Goal: Task Accomplishment & Management: Use online tool/utility

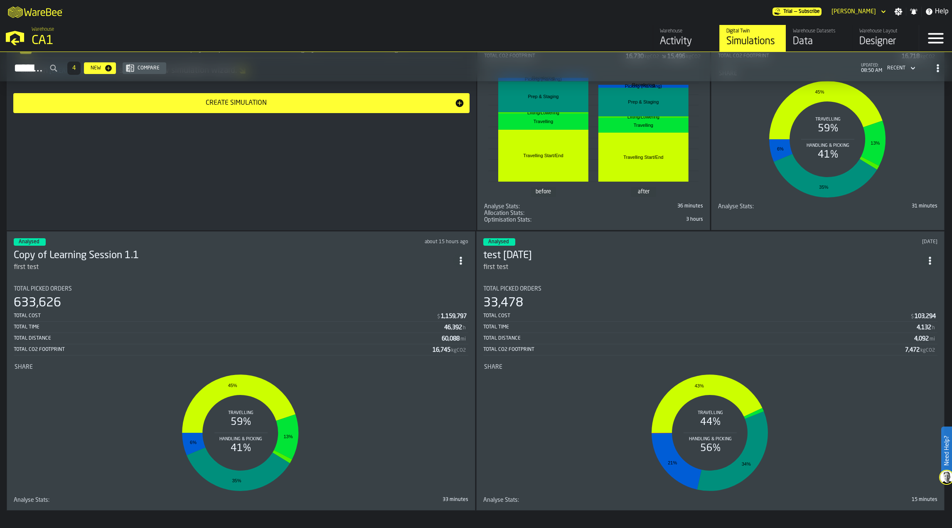
scroll to position [534, 0]
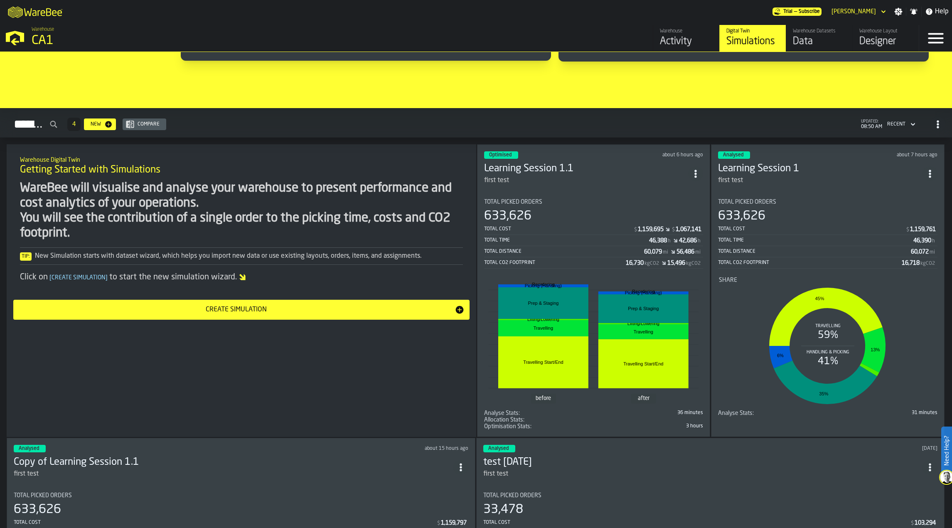
click at [595, 277] on div "before after Travelling Start/End Travelling Start/End Travelling Travelling Li…" at bounding box center [594, 342] width 218 height 131
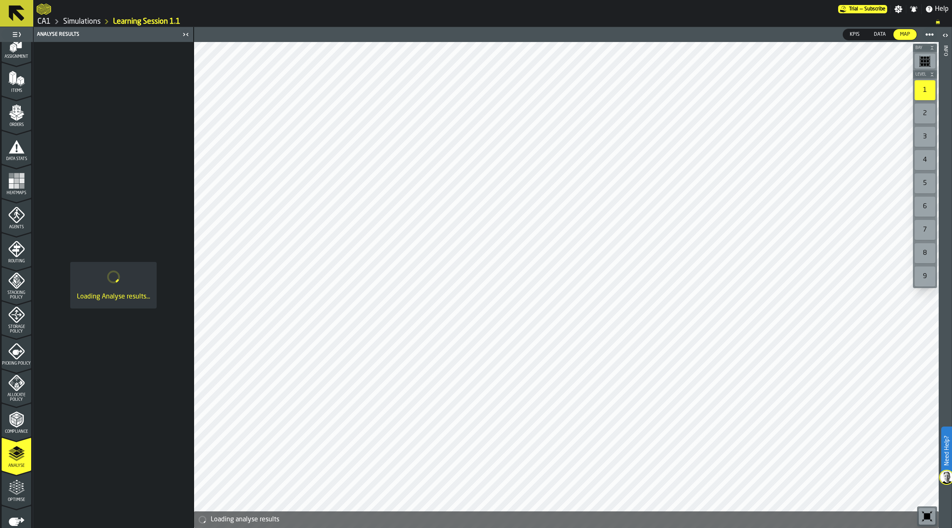
scroll to position [128, 0]
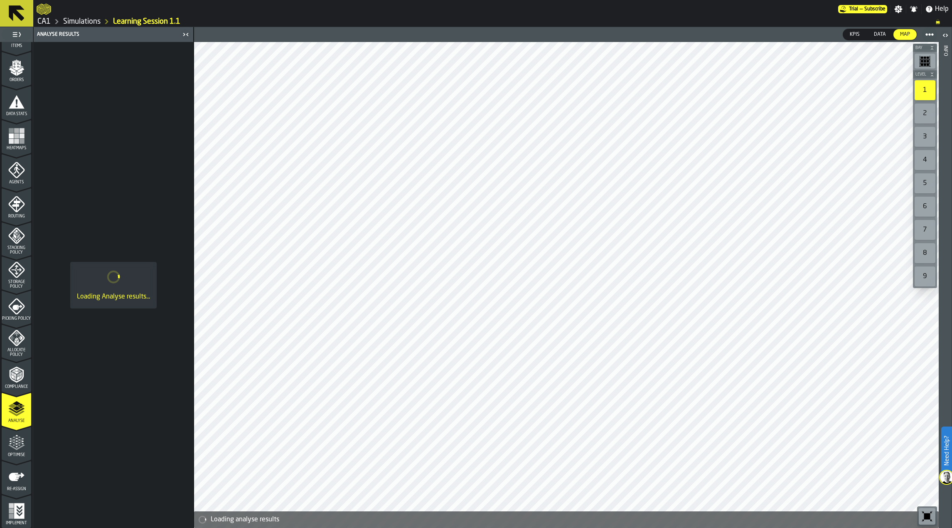
click at [9, 440] on polygon "menu Optimise" at bounding box center [10, 441] width 2 height 2
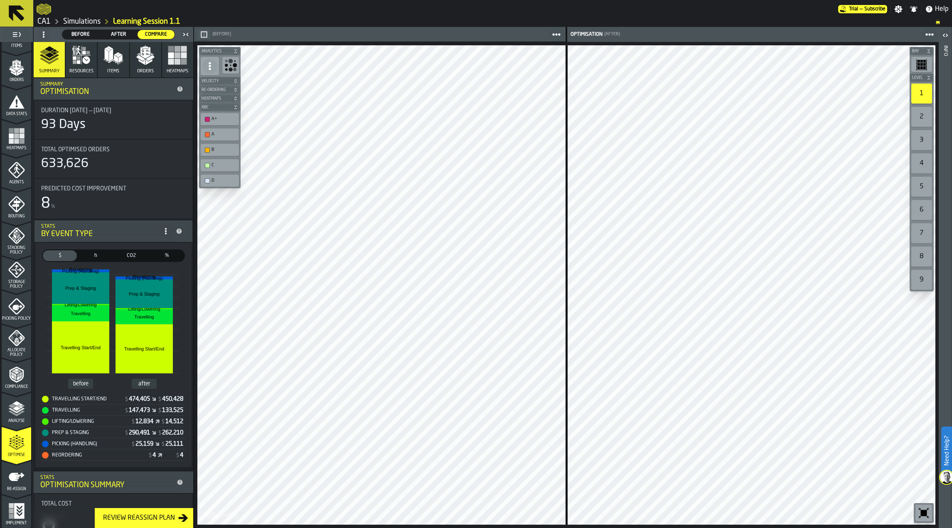
click at [179, 519] on icon "button-Review Reassign Plan" at bounding box center [184, 517] width 10 height 7
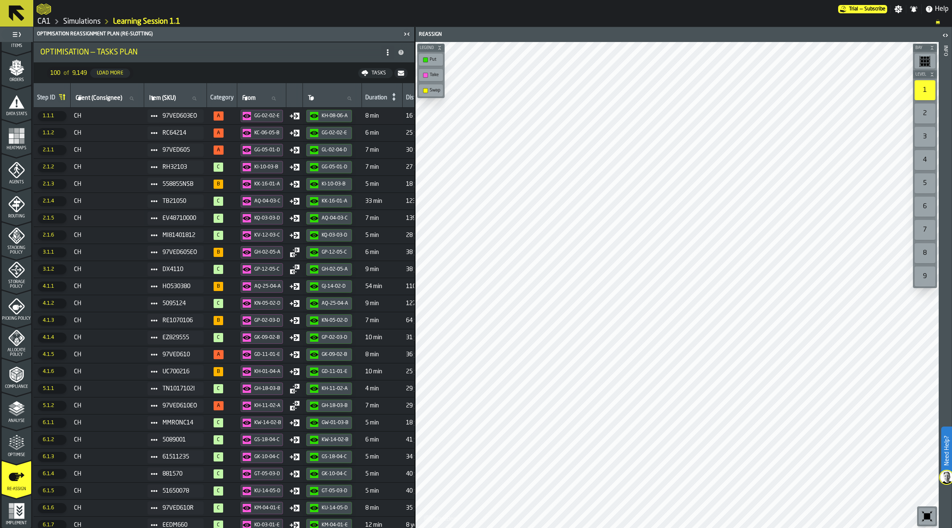
click at [400, 72] on icon "button-" at bounding box center [401, 73] width 6 height 5
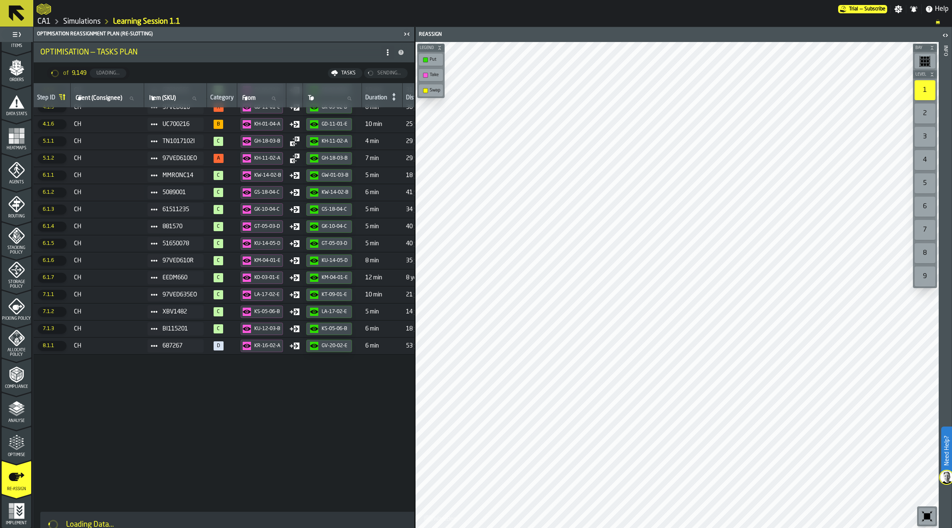
scroll to position [0, 0]
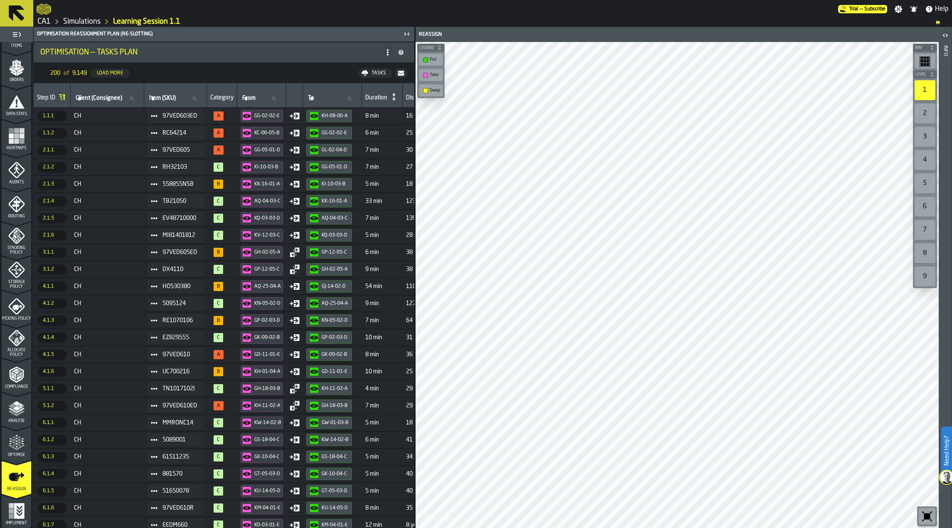
click at [16, 150] on span "Heatmaps" at bounding box center [17, 148] width 30 height 5
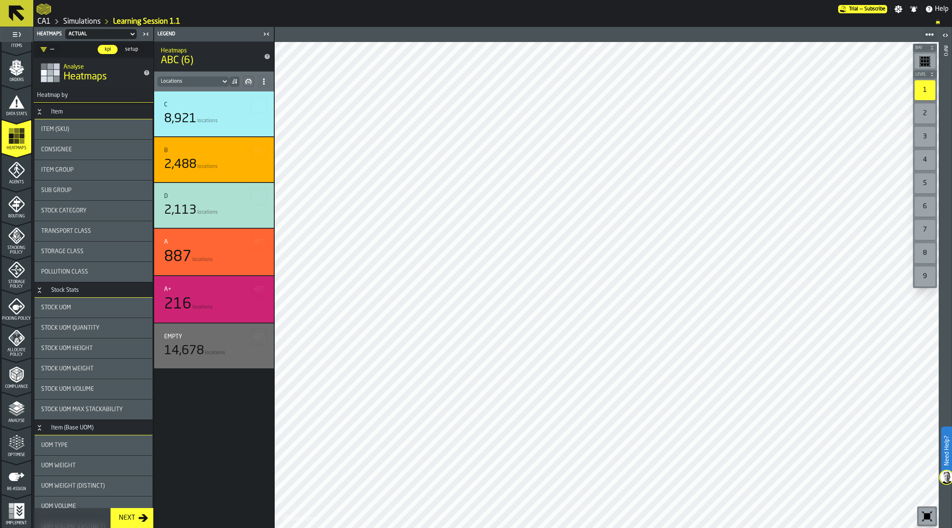
click at [13, 443] on icon "menu Optimise" at bounding box center [16, 442] width 17 height 17
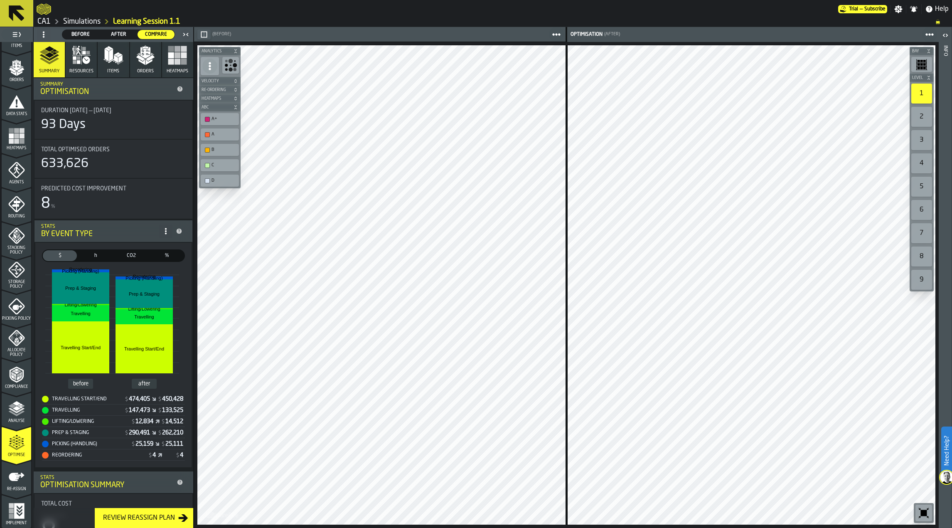
drag, startPoint x: 125, startPoint y: 32, endPoint x: 10, endPoint y: 430, distance: 414.0
click at [125, 32] on span "After" at bounding box center [118, 34] width 30 height 7
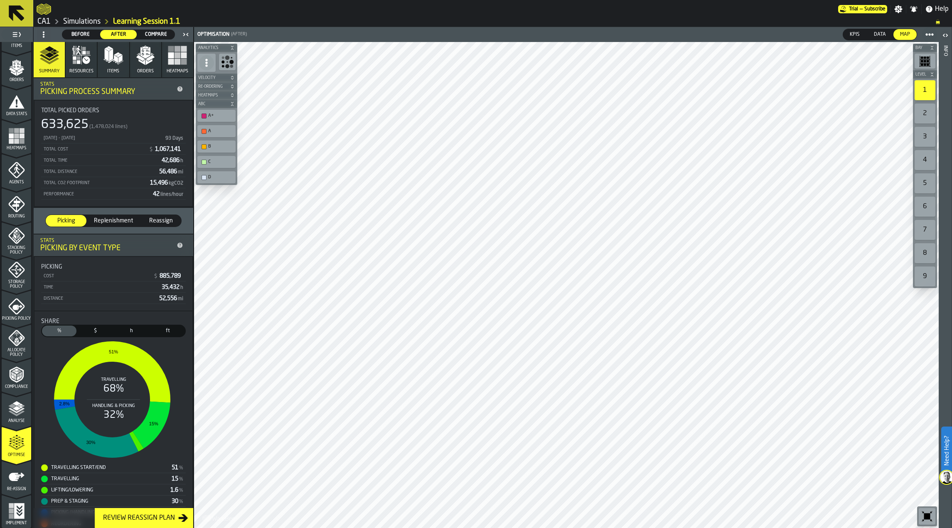
click at [16, 480] on icon "menu Re-assign" at bounding box center [17, 476] width 16 height 8
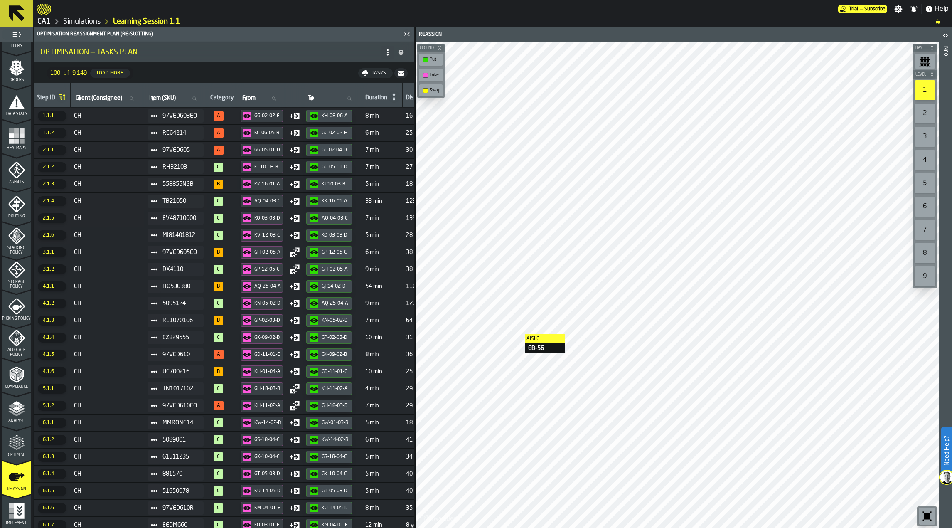
click at [18, 268] on icon "menu Storage Policy" at bounding box center [16, 269] width 17 height 17
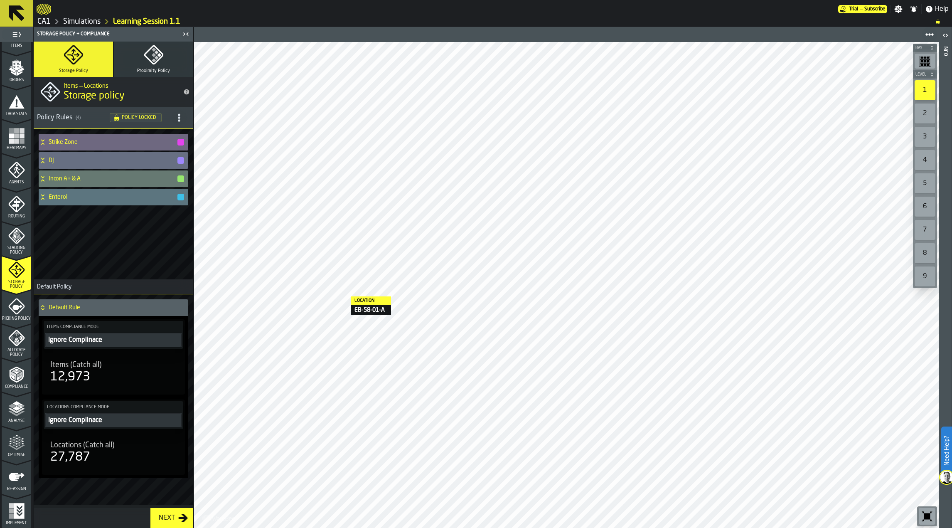
click at [22, 225] on div "Stacking Policy" at bounding box center [17, 238] width 30 height 32
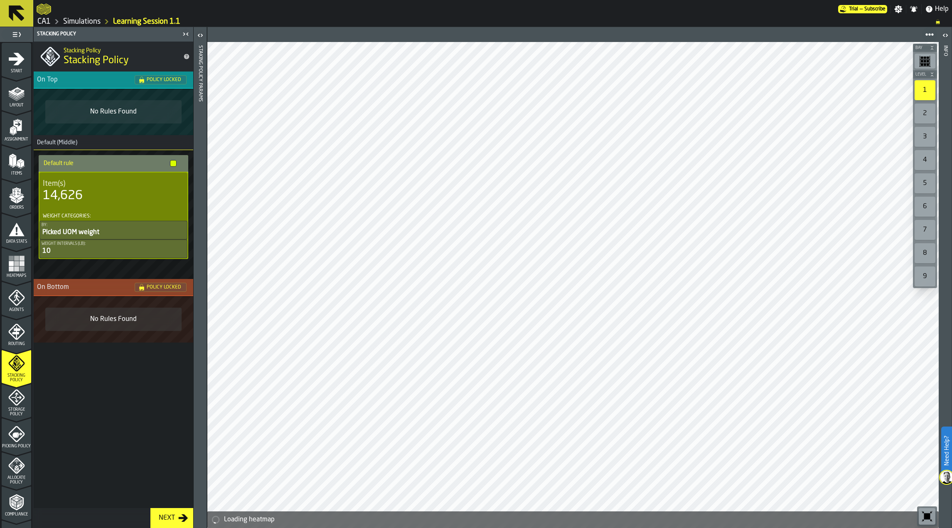
click at [25, 160] on div "Items" at bounding box center [17, 164] width 30 height 23
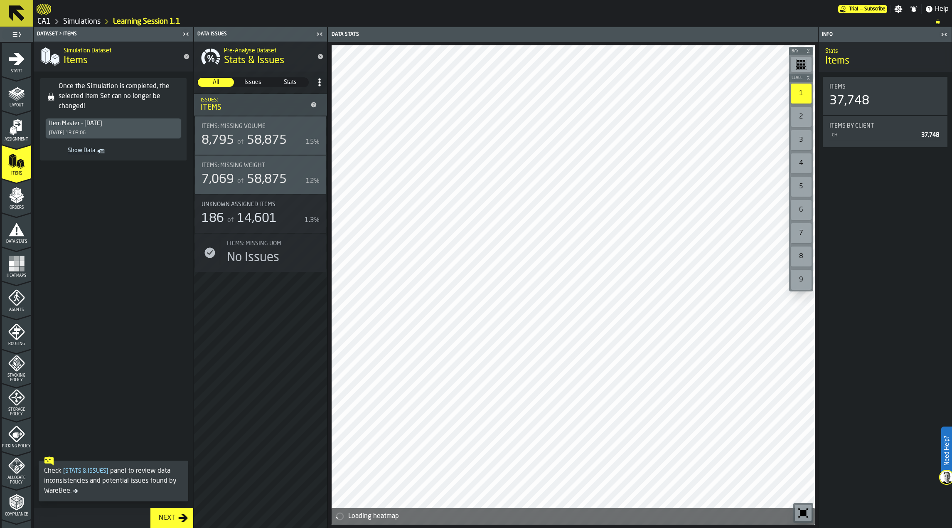
click at [253, 79] on span "Issues" at bounding box center [252, 82] width 35 height 8
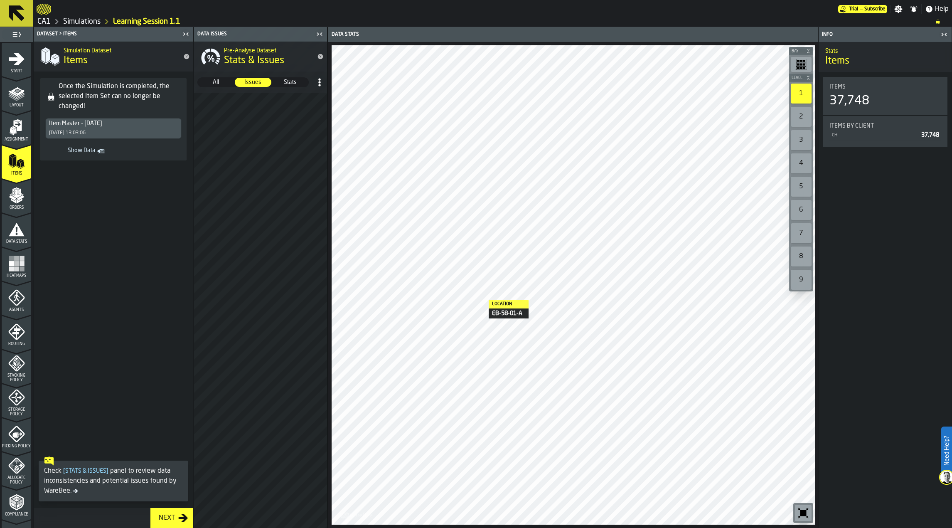
click at [287, 78] on span "Stats" at bounding box center [290, 82] width 35 height 8
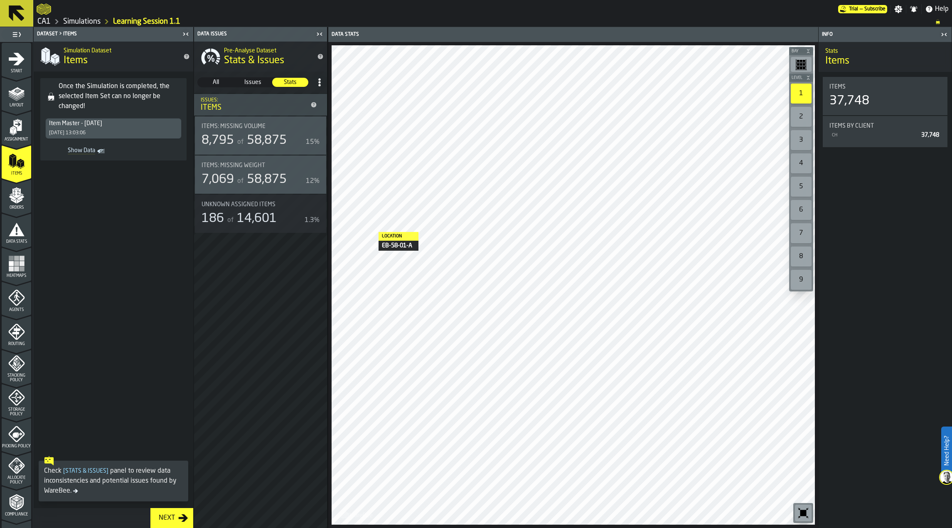
click at [83, 153] on span "Show Data" at bounding box center [72, 151] width 47 height 8
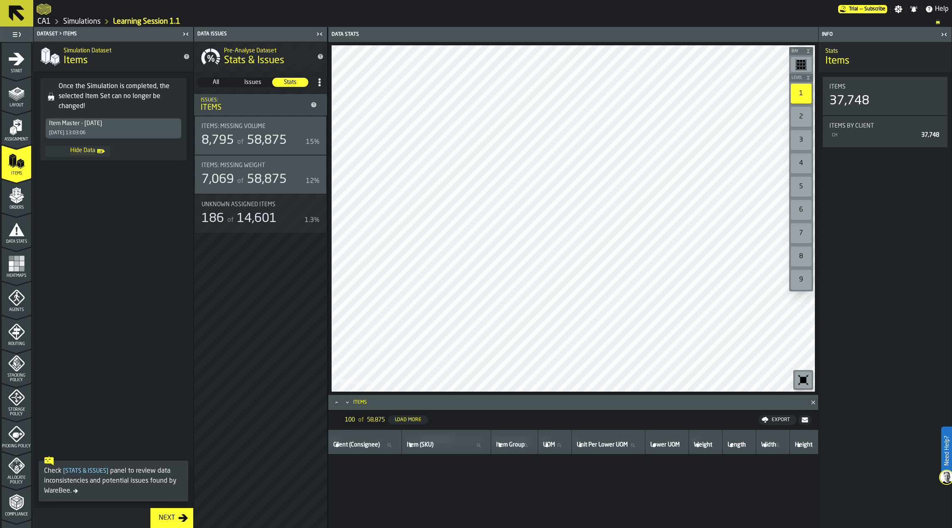
scroll to position [790, 0]
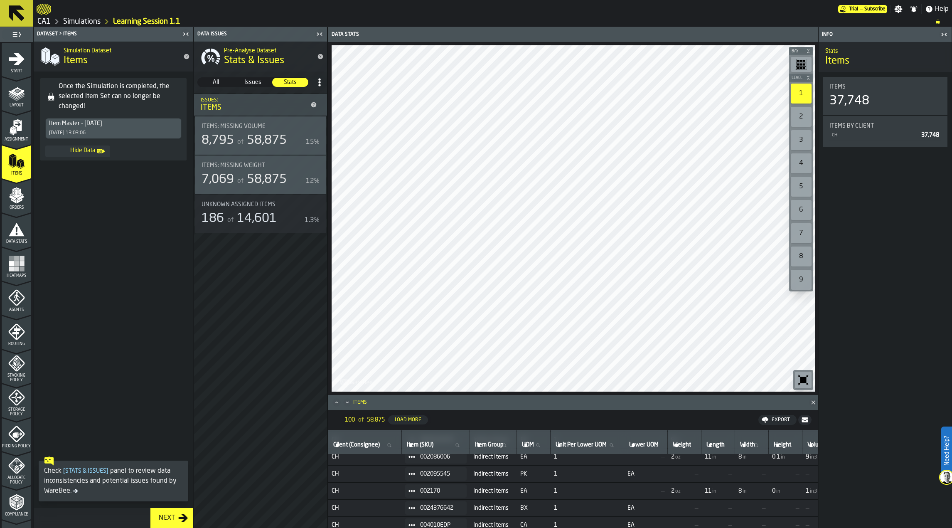
click at [778, 417] on div "Export" at bounding box center [780, 420] width 25 height 6
click at [804, 417] on icon "button-" at bounding box center [805, 419] width 7 height 7
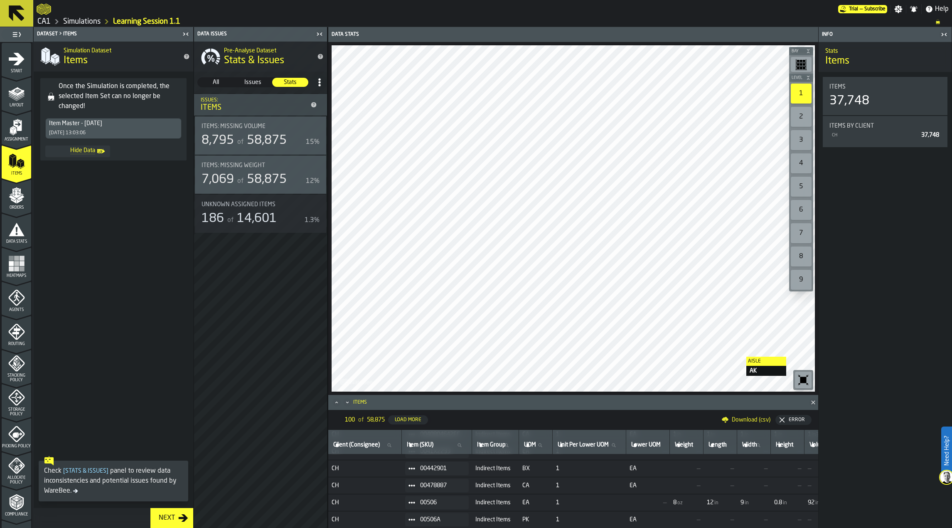
click at [753, 419] on span "Download (csv)" at bounding box center [751, 419] width 39 height 7
click at [648, 465] on span "EA" at bounding box center [648, 468] width 37 height 7
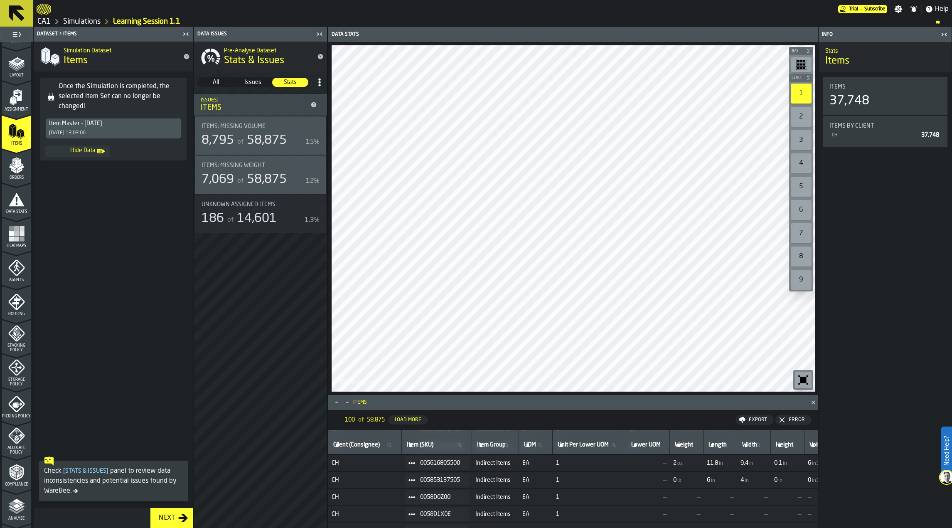
scroll to position [128, 0]
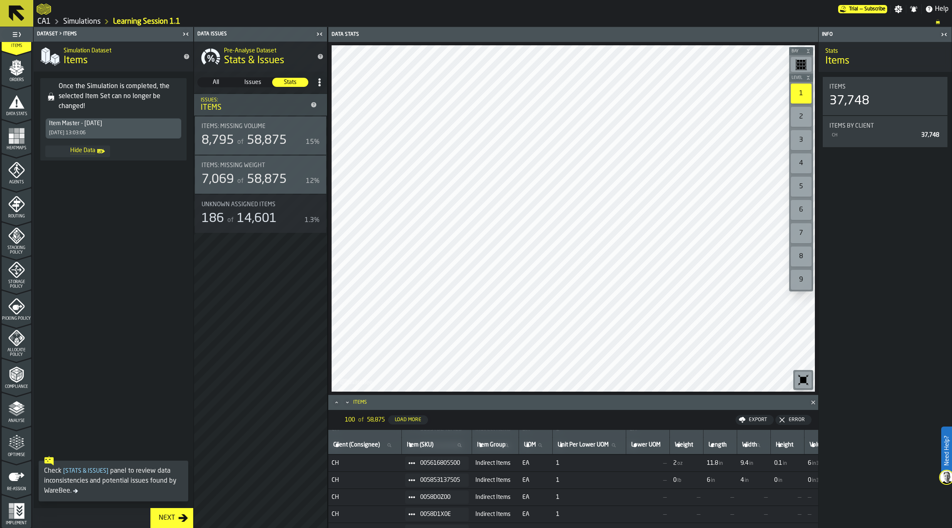
click at [9, 476] on icon "menu Re-assign" at bounding box center [17, 476] width 16 height 8
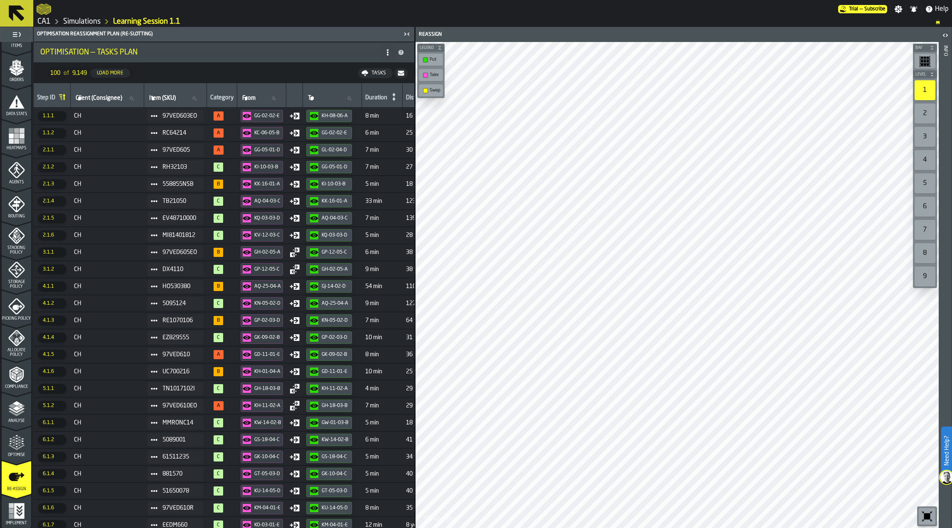
click at [14, 453] on span "Optimise" at bounding box center [17, 455] width 30 height 5
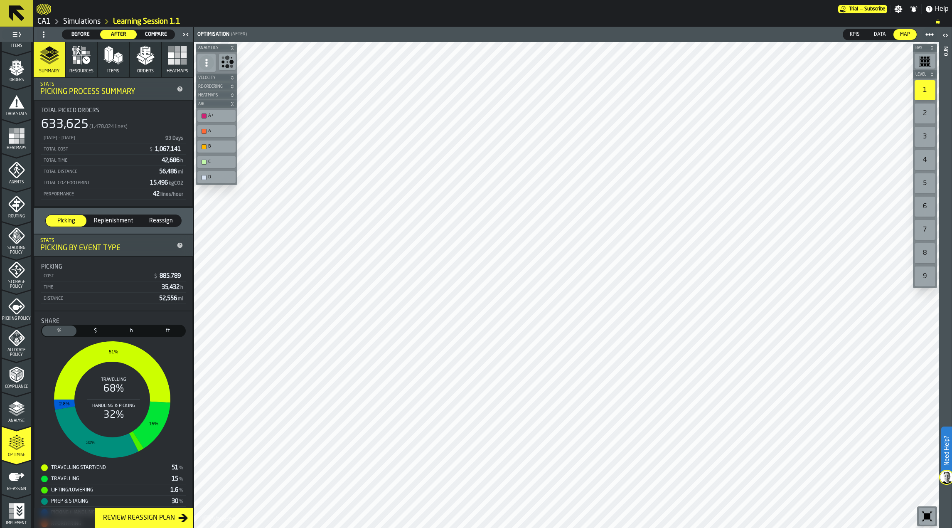
click at [17, 273] on icon "menu Storage Policy" at bounding box center [16, 269] width 17 height 17
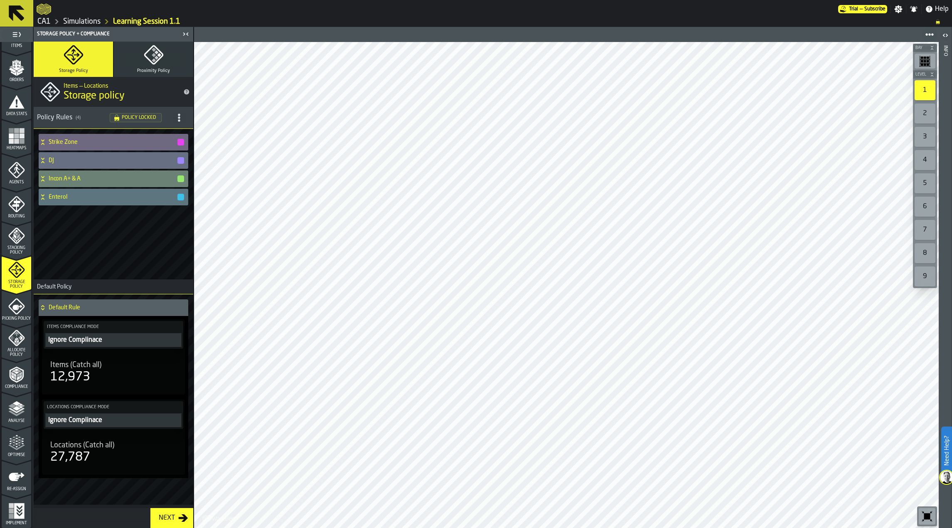
click at [42, 180] on icon at bounding box center [43, 178] width 8 height 7
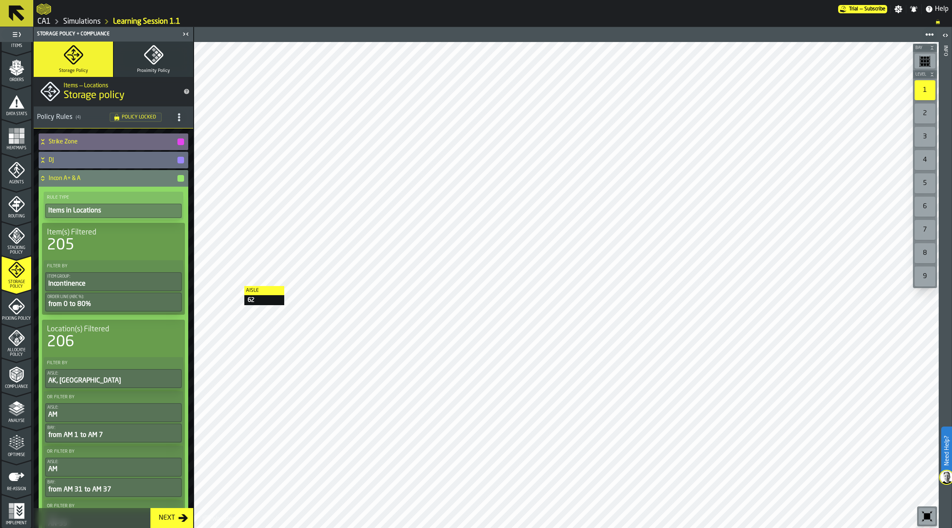
scroll to position [0, 0]
click at [178, 177] on div "button-" at bounding box center [180, 178] width 7 height 7
click at [43, 179] on icon at bounding box center [43, 178] width 8 height 7
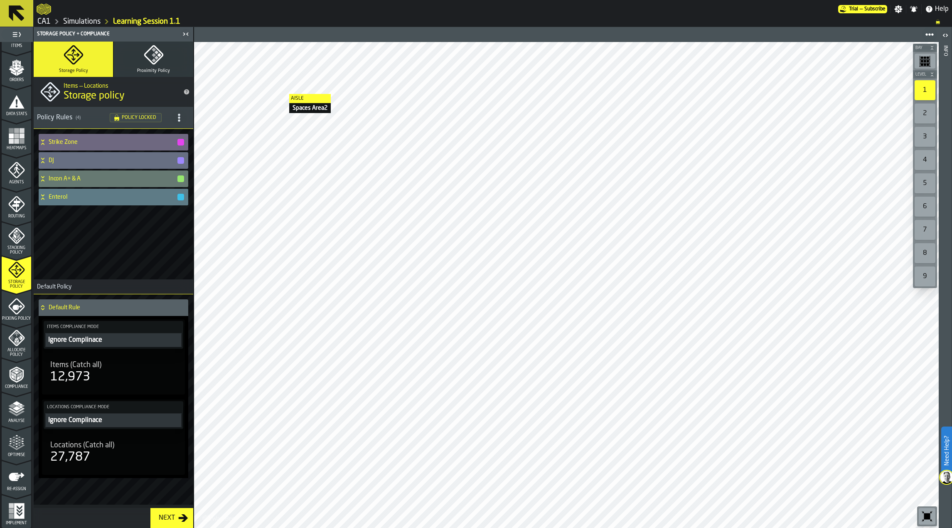
click at [41, 199] on icon at bounding box center [43, 197] width 8 height 7
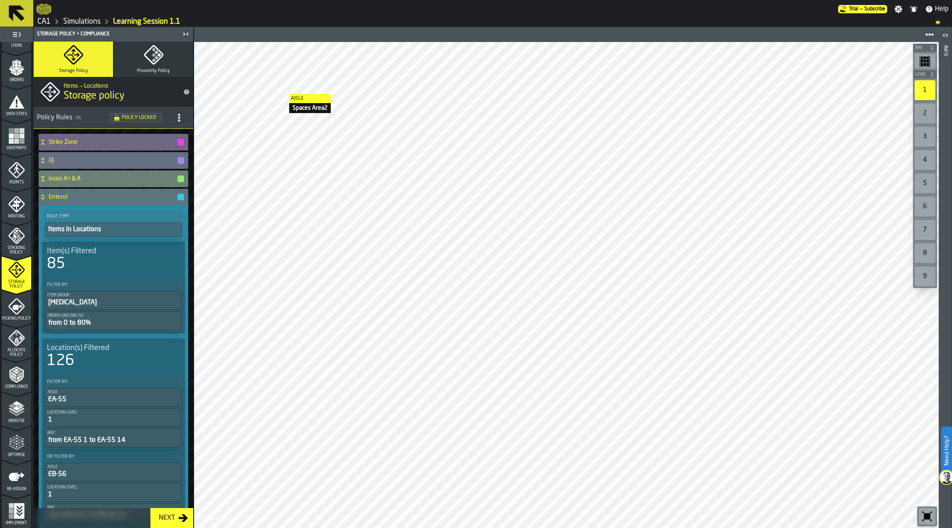
click at [97, 176] on h4 "Incon A+ & A" at bounding box center [113, 178] width 128 height 7
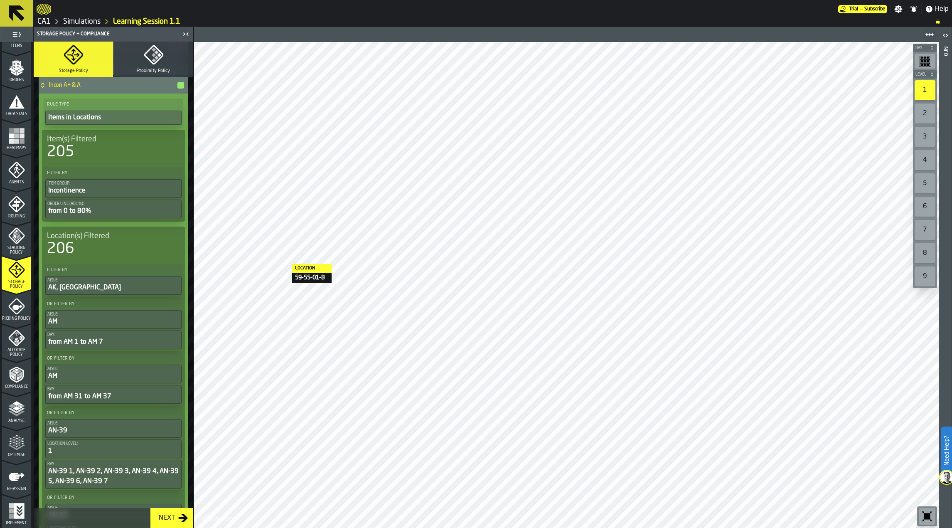
scroll to position [19, 0]
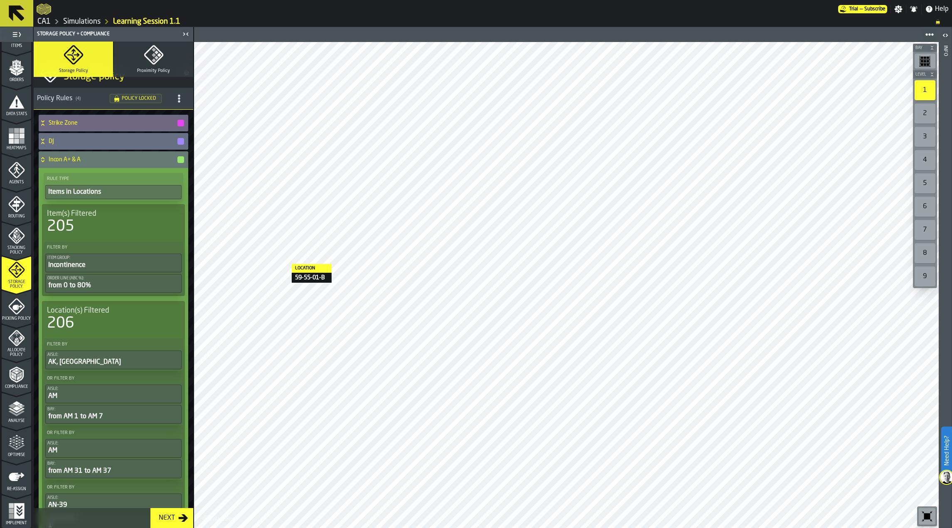
click at [178, 101] on circle "title-section-[object Object]" at bounding box center [179, 101] width 2 height 2
click at [88, 101] on div "Policy Rules ( 4 )" at bounding box center [73, 98] width 73 height 10
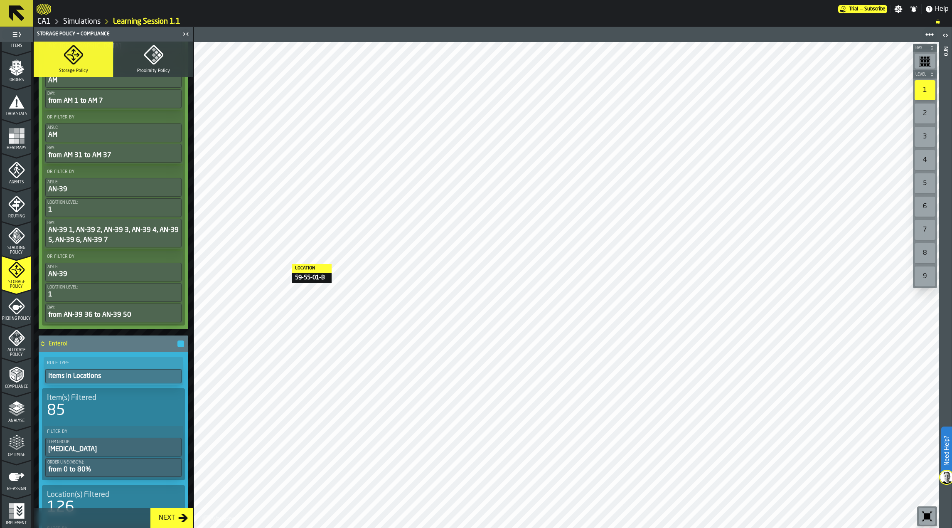
scroll to position [393, 0]
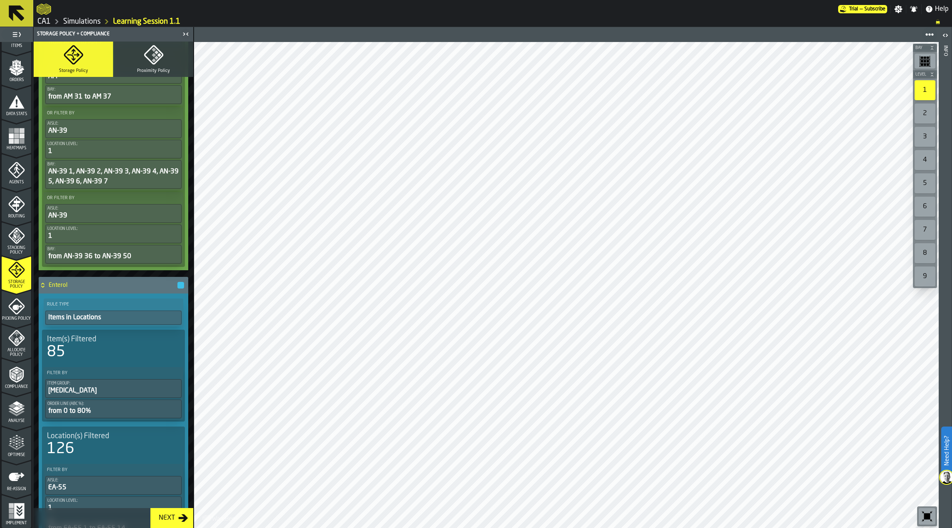
click at [46, 19] on link "CA1" at bounding box center [43, 21] width 13 height 9
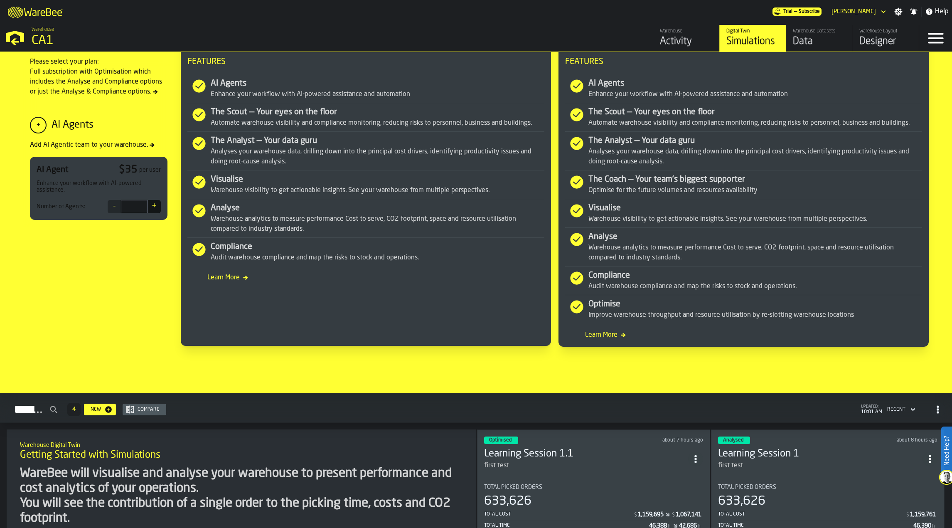
scroll to position [540, 0]
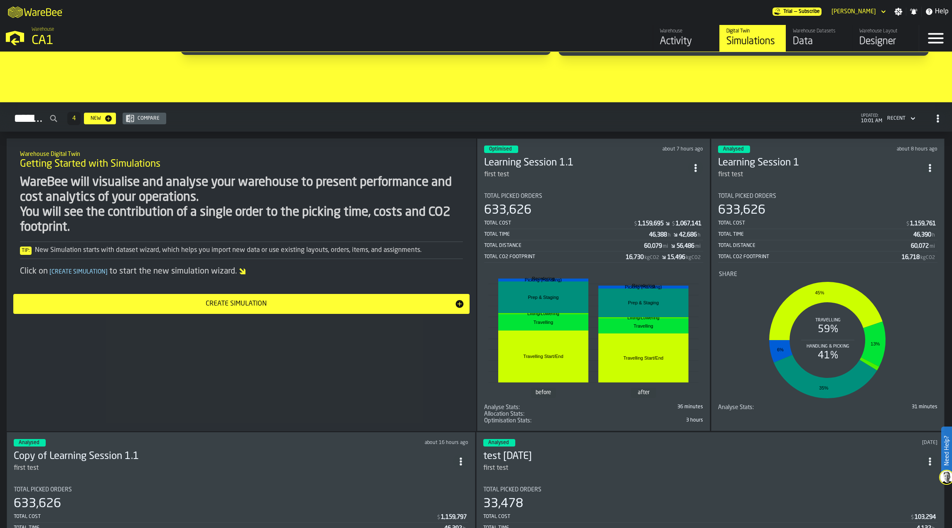
click at [697, 164] on circle "ItemListCard-DashboardItemContainer" at bounding box center [696, 165] width 2 height 2
click at [680, 220] on div "Duplicate" at bounding box center [678, 223] width 43 height 10
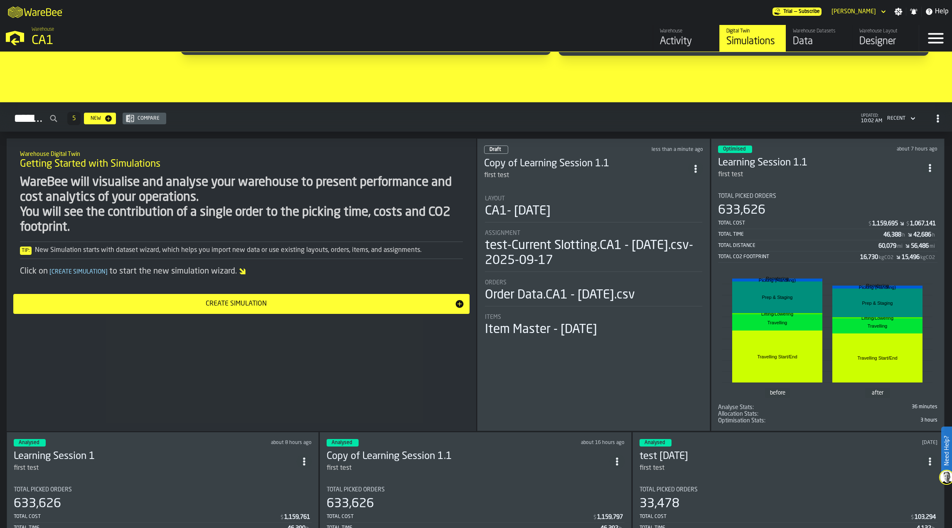
click at [699, 165] on icon "ItemListCard-DashboardItemContainer" at bounding box center [695, 169] width 8 height 8
click at [576, 160] on h3 "Copy of Learning Session 1.1" at bounding box center [586, 163] width 204 height 13
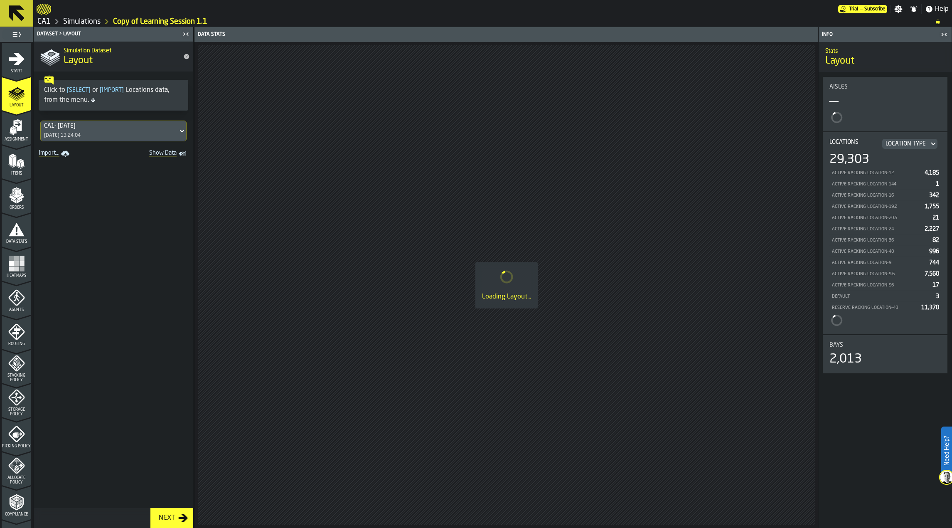
click at [180, 23] on link "Copy of Learning Session 1.1" at bounding box center [160, 21] width 94 height 9
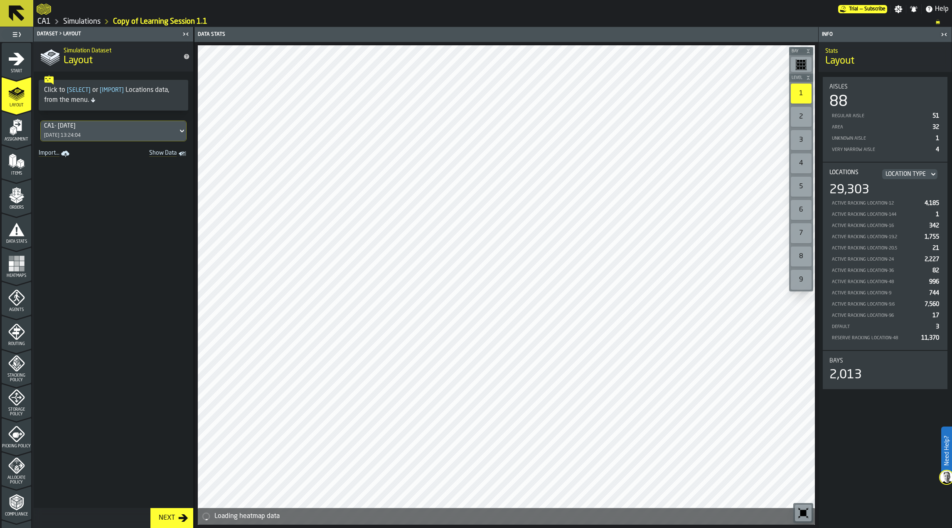
click at [194, 19] on link "Copy of Learning Session 1.1" at bounding box center [160, 21] width 94 height 9
drag, startPoint x: 164, startPoint y: 21, endPoint x: 133, endPoint y: 24, distance: 31.3
click at [133, 24] on link "Copy of Learning Session 1.1" at bounding box center [160, 21] width 94 height 9
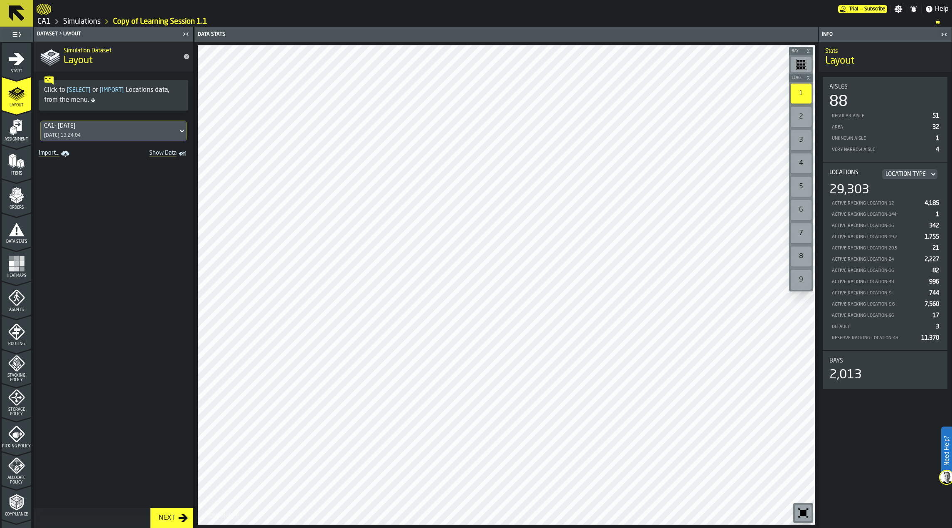
click at [19, 361] on icon "menu Stacking Policy" at bounding box center [16, 363] width 17 height 17
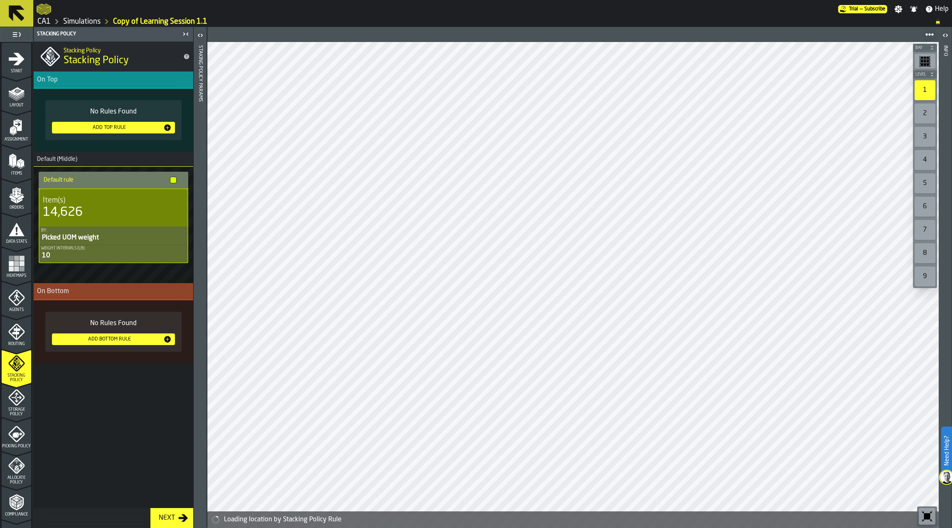
click at [18, 331] on icon "menu Routing" at bounding box center [16, 331] width 17 height 17
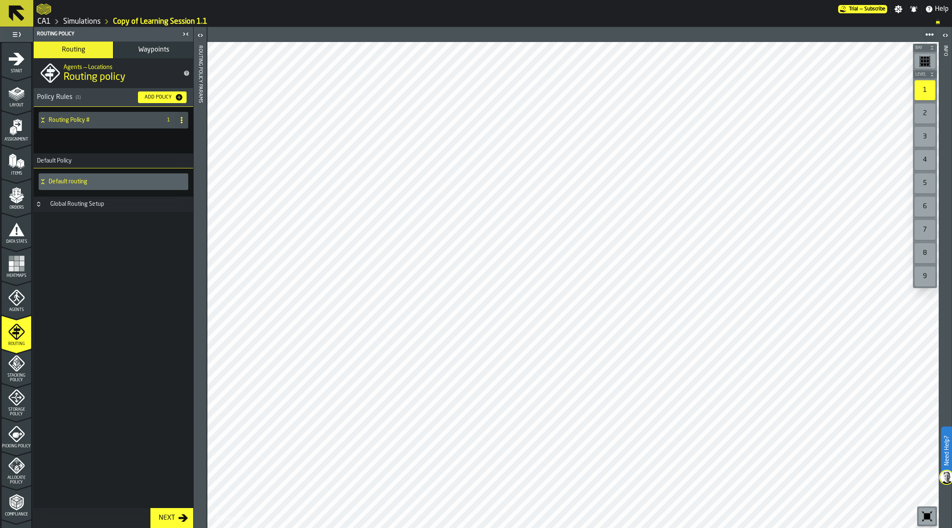
click at [20, 406] on div "Storage Policy" at bounding box center [17, 402] width 30 height 27
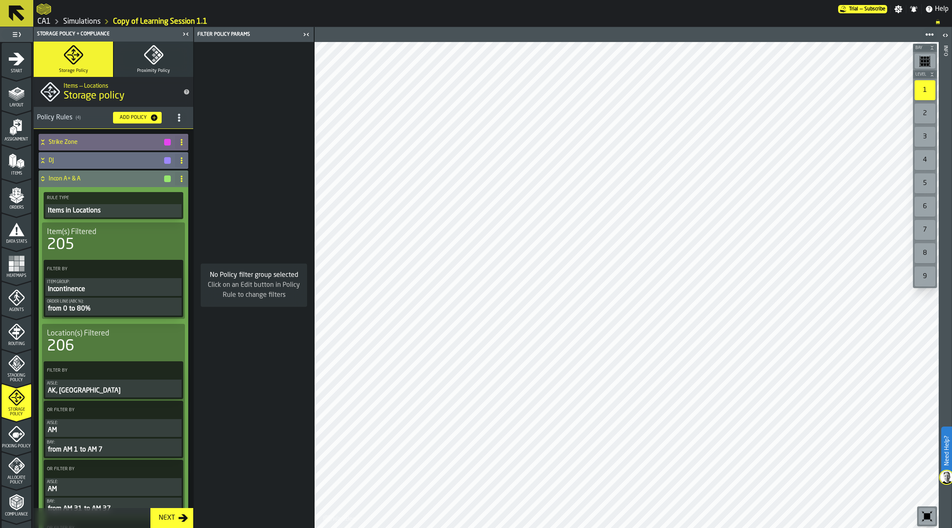
click at [151, 118] on icon "button-Add Policy" at bounding box center [154, 117] width 7 height 7
click at [180, 120] on icon "title-section-[object Object]" at bounding box center [179, 117] width 8 height 8
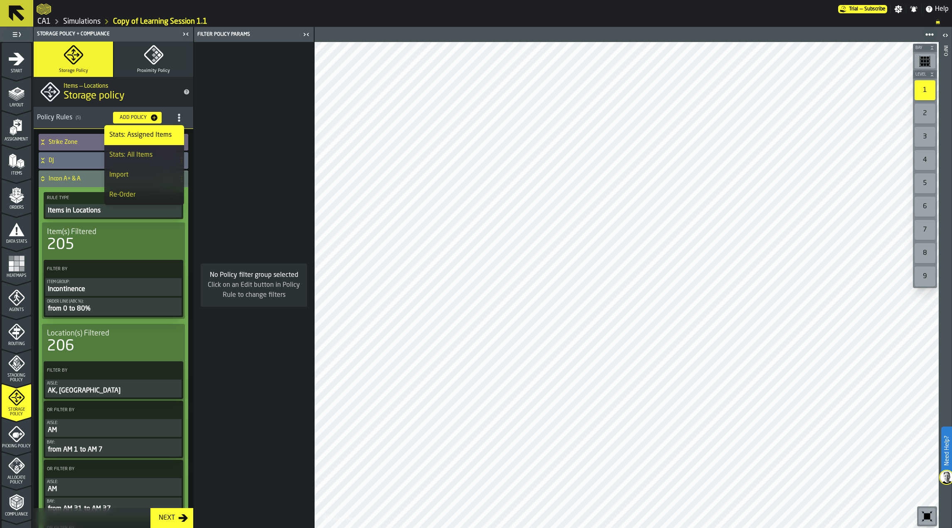
click at [91, 117] on div "Policy Rules ( 5 )" at bounding box center [71, 118] width 69 height 10
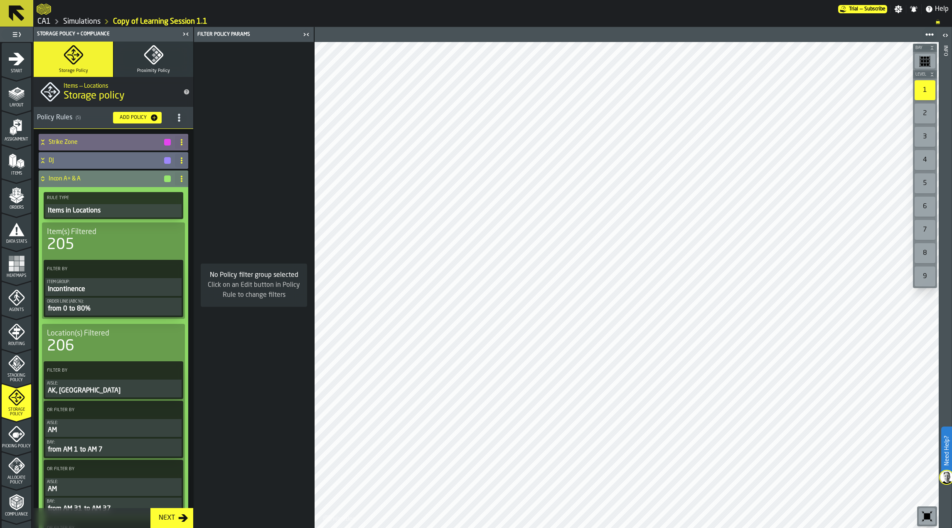
click at [44, 180] on icon at bounding box center [42, 180] width 3 height 2
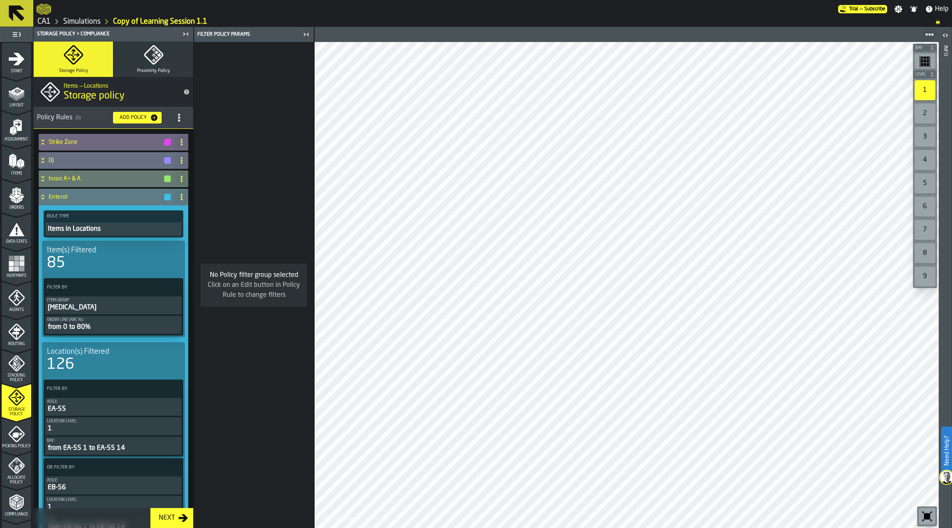
click at [44, 197] on icon at bounding box center [43, 197] width 8 height 7
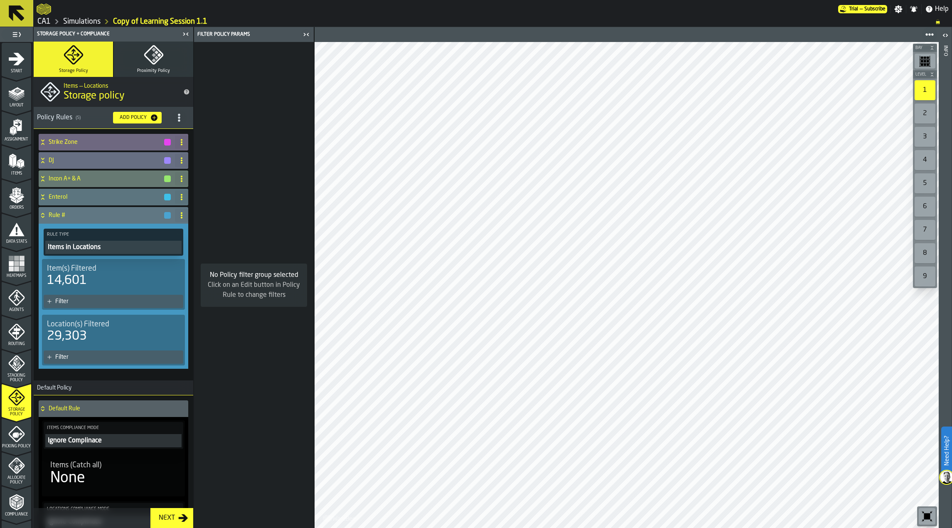
click at [137, 253] on button "Items in Locations" at bounding box center [113, 247] width 136 height 13
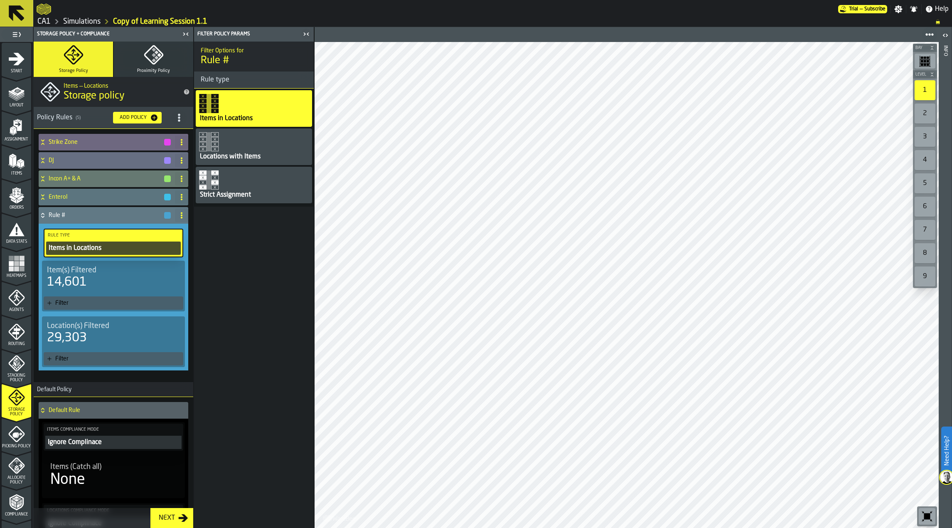
click at [115, 305] on div "Filter" at bounding box center [117, 303] width 125 height 7
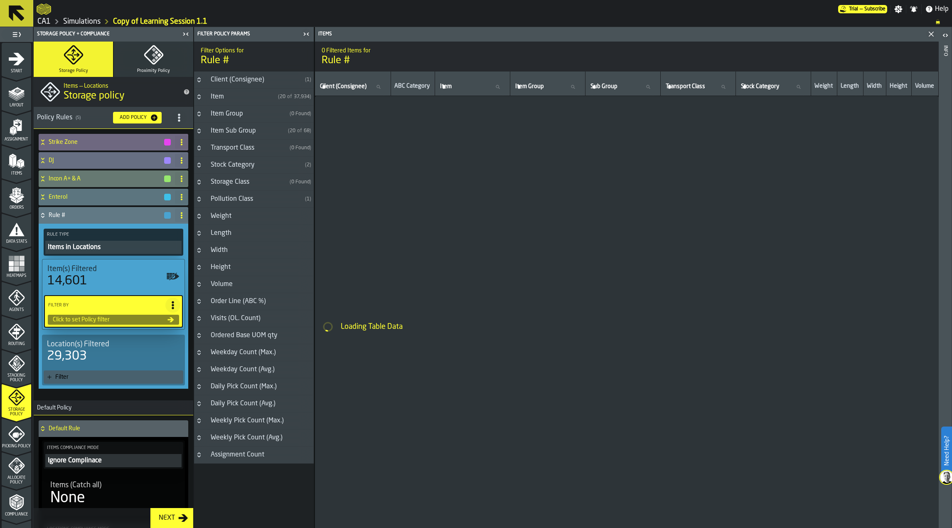
click at [241, 111] on div "Item Group" at bounding box center [246, 114] width 81 height 10
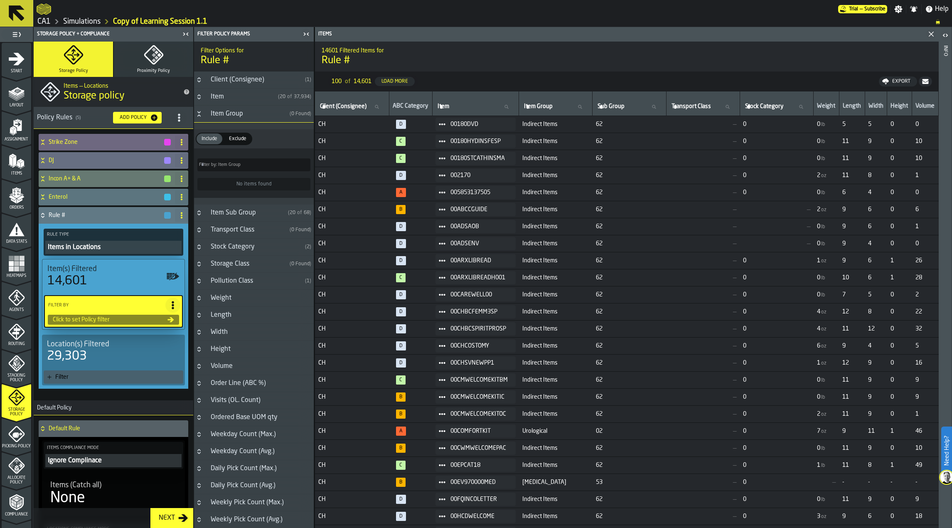
click at [241, 111] on div "Item Group" at bounding box center [246, 114] width 81 height 10
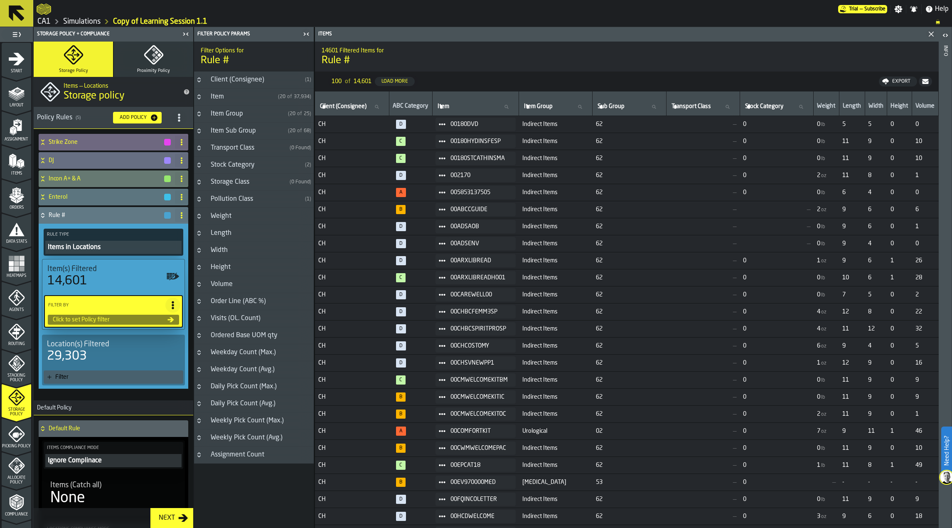
click at [245, 132] on div "Item Sub Group" at bounding box center [245, 131] width 79 height 10
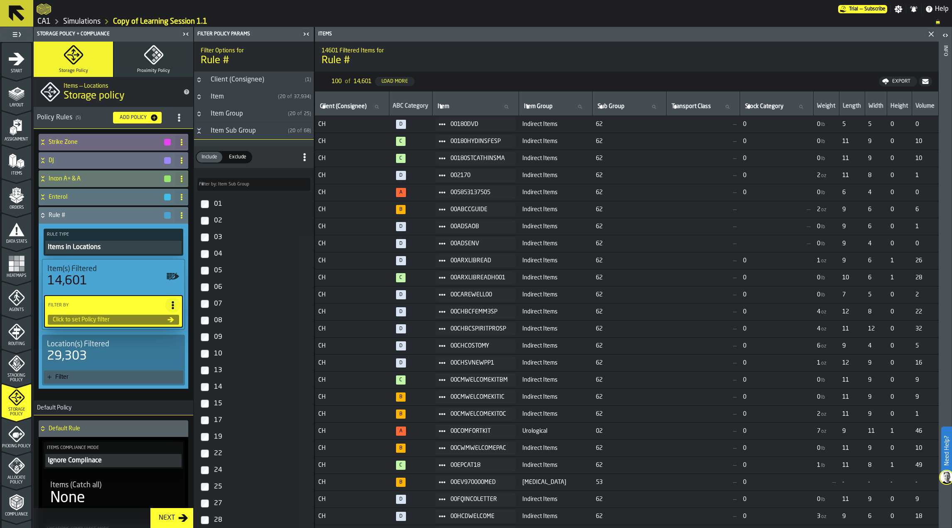
click at [248, 133] on div "Item Sub Group" at bounding box center [245, 131] width 79 height 10
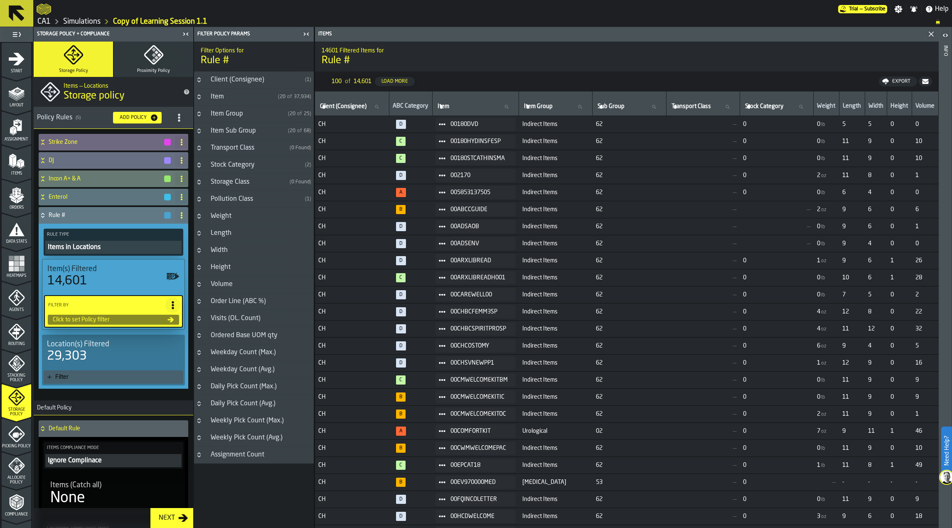
click at [254, 114] on div "Item Group" at bounding box center [245, 114] width 79 height 10
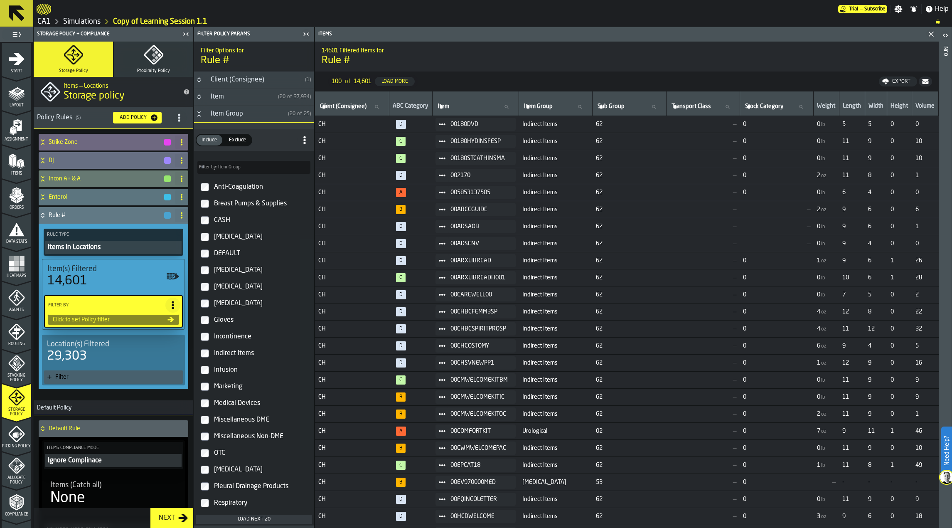
click at [236, 141] on span "Exclude" at bounding box center [238, 139] width 24 height 7
click at [237, 142] on span "Exclude" at bounding box center [238, 139] width 24 height 7
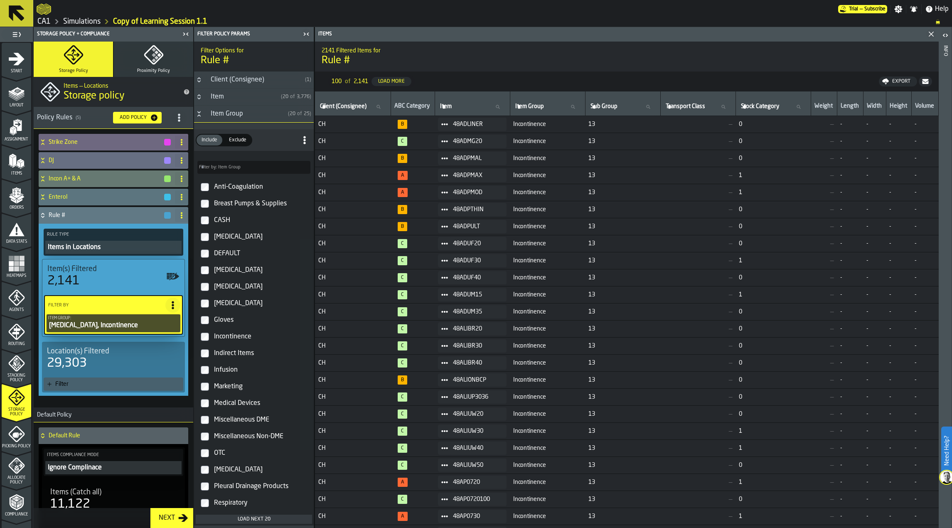
click at [233, 140] on span "Exclude" at bounding box center [238, 139] width 24 height 7
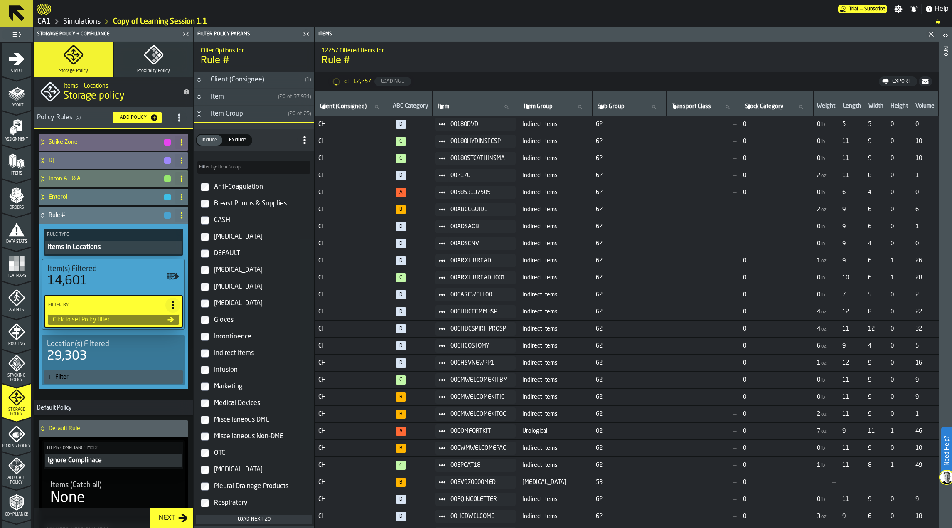
click at [304, 138] on icon at bounding box center [304, 140] width 8 height 8
click at [269, 209] on div "Load All (5 remaining)" at bounding box center [270, 207] width 70 height 10
click at [235, 140] on span "Exclude" at bounding box center [238, 139] width 24 height 7
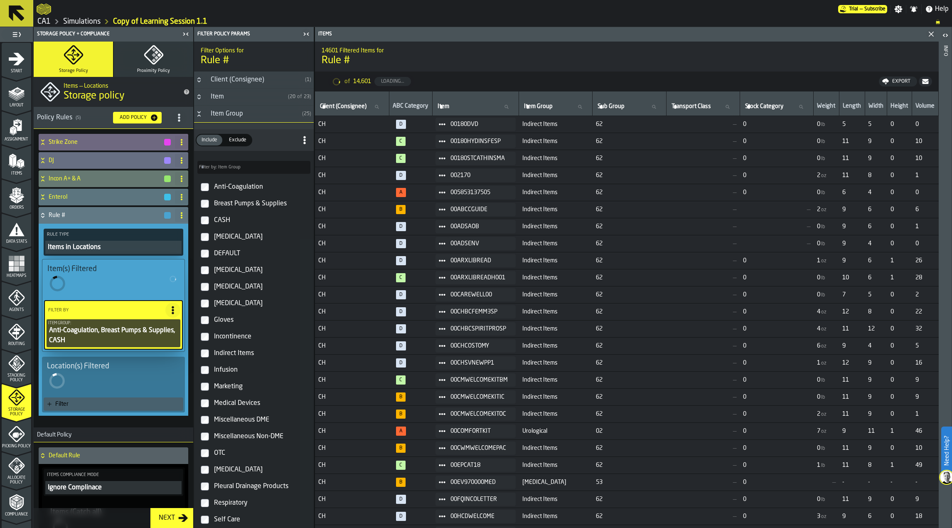
click at [209, 237] on label "[MEDICAL_DATA]" at bounding box center [254, 237] width 116 height 17
drag, startPoint x: 209, startPoint y: 260, endPoint x: 232, endPoint y: 180, distance: 83.5
click at [208, 260] on label "DEFAULT" at bounding box center [254, 253] width 116 height 17
click at [235, 148] on div "Include Include Exclude Exclude" at bounding box center [254, 140] width 120 height 22
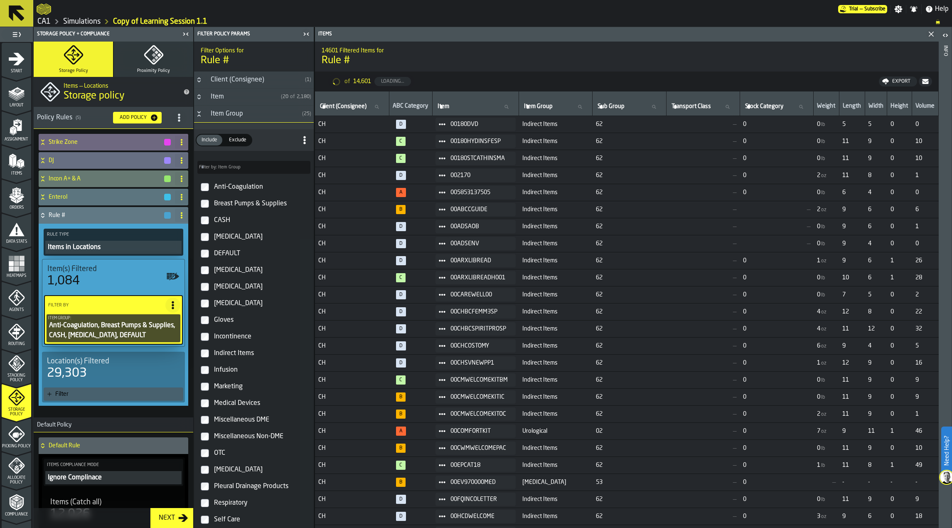
click at [236, 141] on span "Exclude" at bounding box center [238, 139] width 24 height 7
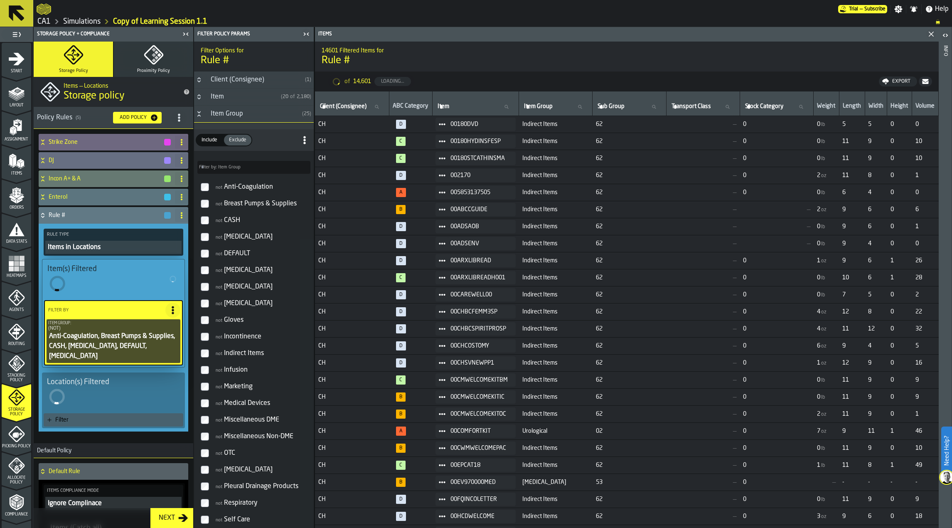
click at [210, 288] on label "not [MEDICAL_DATA]" at bounding box center [254, 286] width 116 height 17
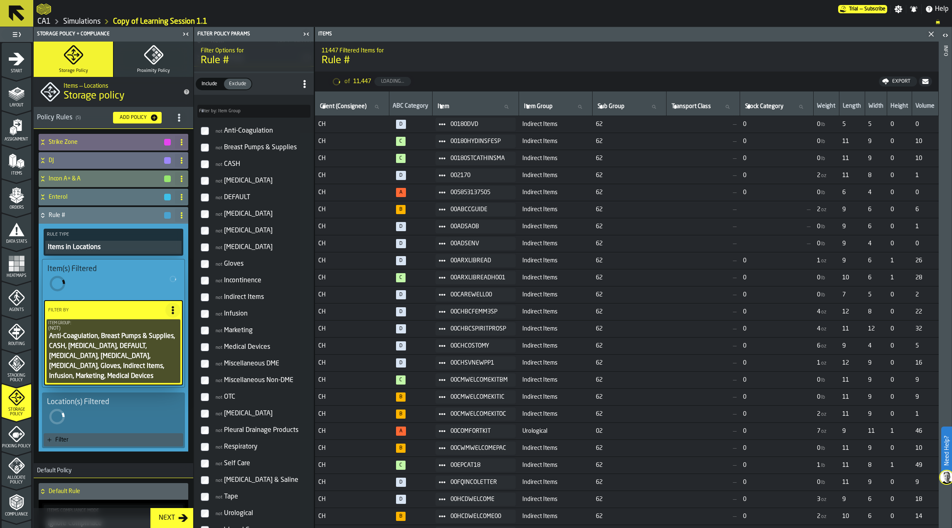
scroll to position [125, 0]
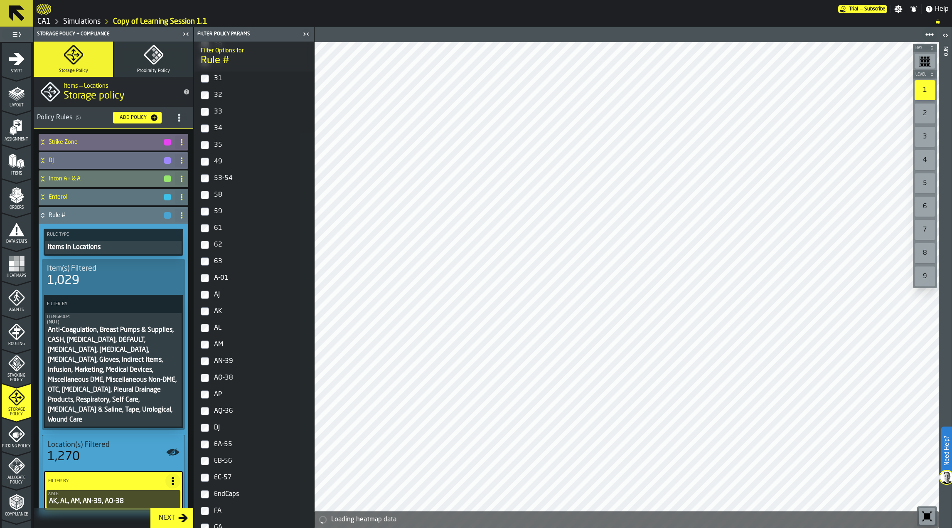
scroll to position [208, 0]
click at [179, 518] on icon "button-Next" at bounding box center [184, 517] width 10 height 7
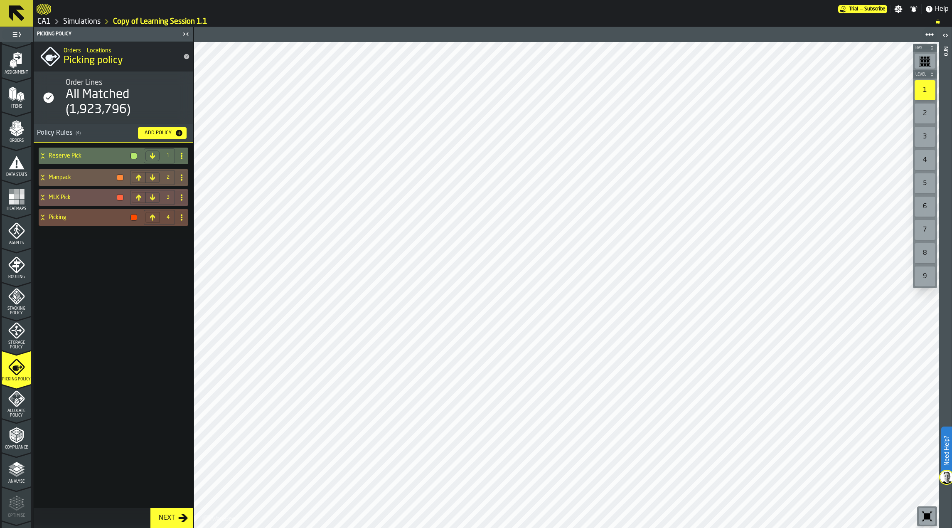
scroll to position [128, 0]
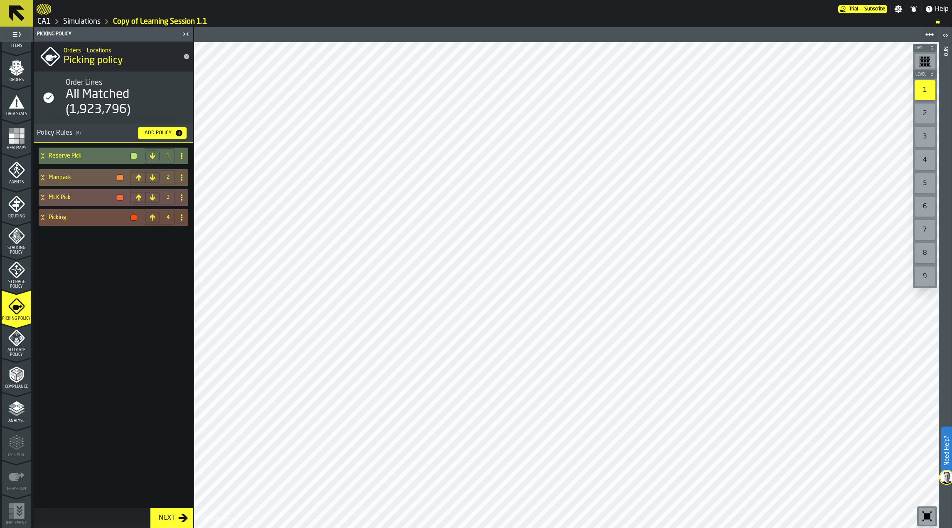
click at [18, 423] on span "Analyse" at bounding box center [17, 420] width 30 height 5
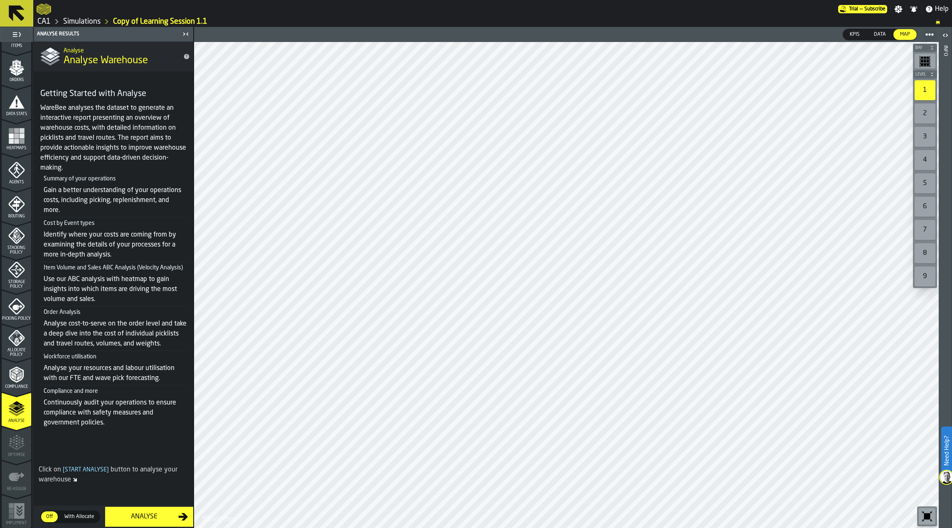
click at [19, 285] on span "Storage Policy" at bounding box center [17, 284] width 30 height 9
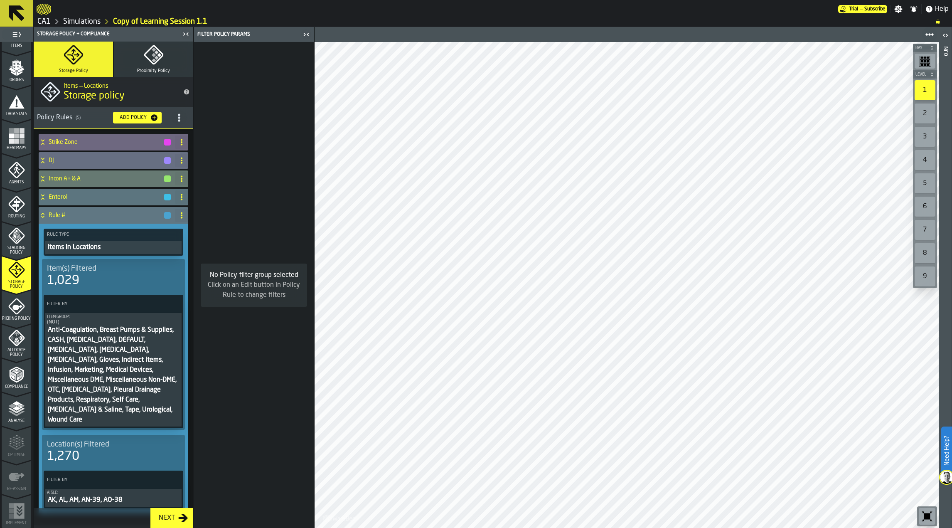
click at [58, 215] on h4 "Rule #" at bounding box center [106, 215] width 115 height 7
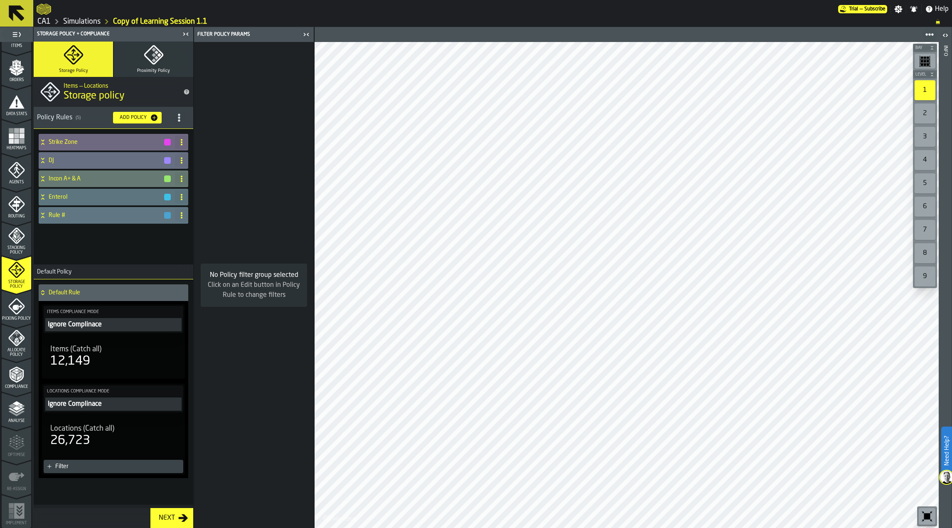
click at [180, 217] on icon at bounding box center [181, 215] width 7 height 7
click at [142, 231] on div "Rename" at bounding box center [148, 232] width 70 height 10
drag, startPoint x: 96, startPoint y: 216, endPoint x: 51, endPoint y: 215, distance: 45.3
click at [51, 215] on input "******" at bounding box center [99, 215] width 101 height 14
type input "*"
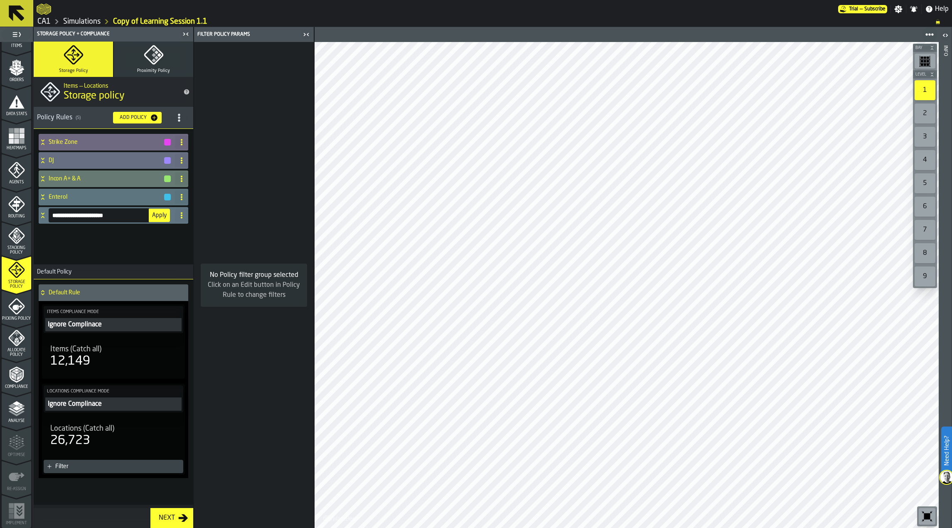
type input "**********"
click at [161, 219] on button "Apply" at bounding box center [159, 215] width 21 height 13
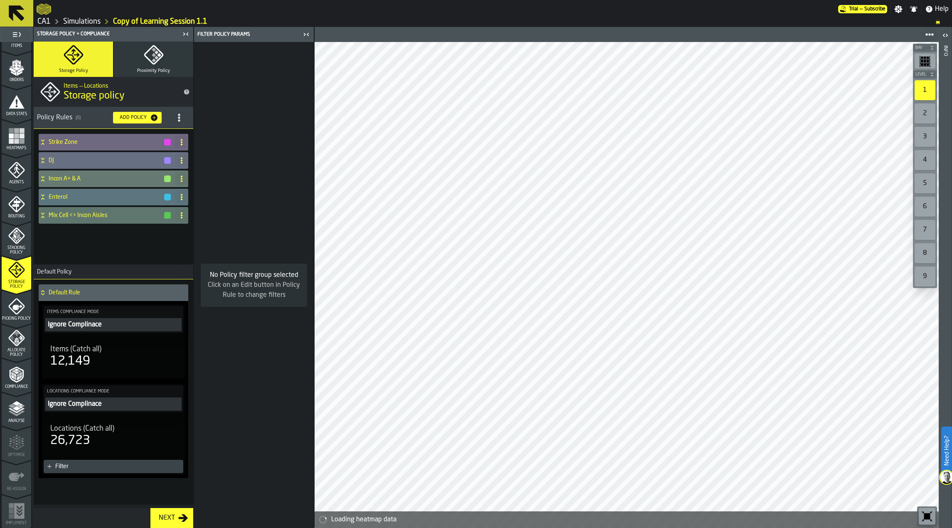
click at [22, 317] on span "Picking Policy" at bounding box center [17, 318] width 30 height 5
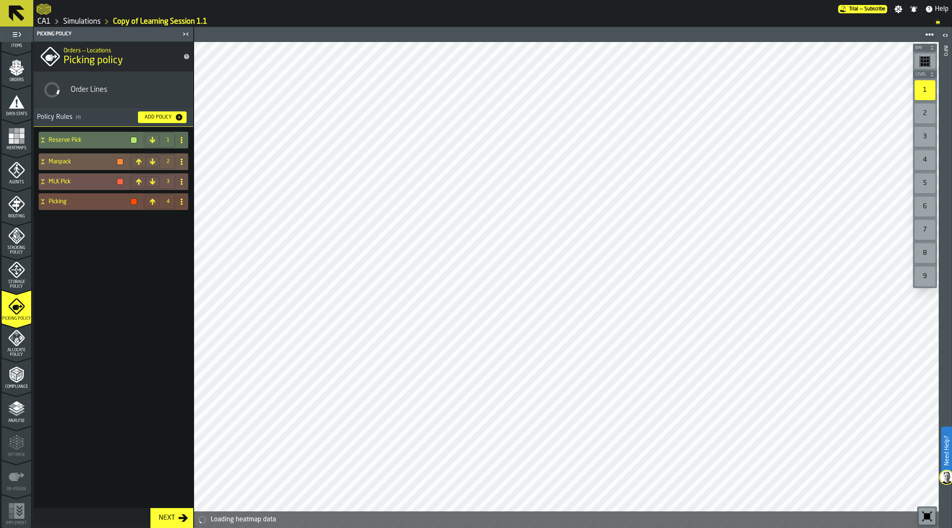
click at [20, 337] on icon "menu Allocate Policy" at bounding box center [20, 338] width 5 height 4
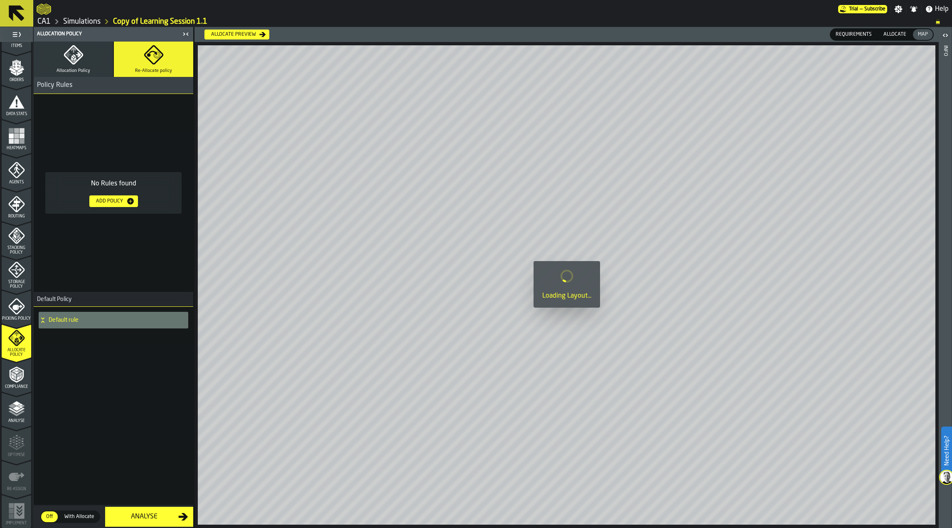
click at [10, 374] on icon "menu Compliance" at bounding box center [16, 374] width 17 height 17
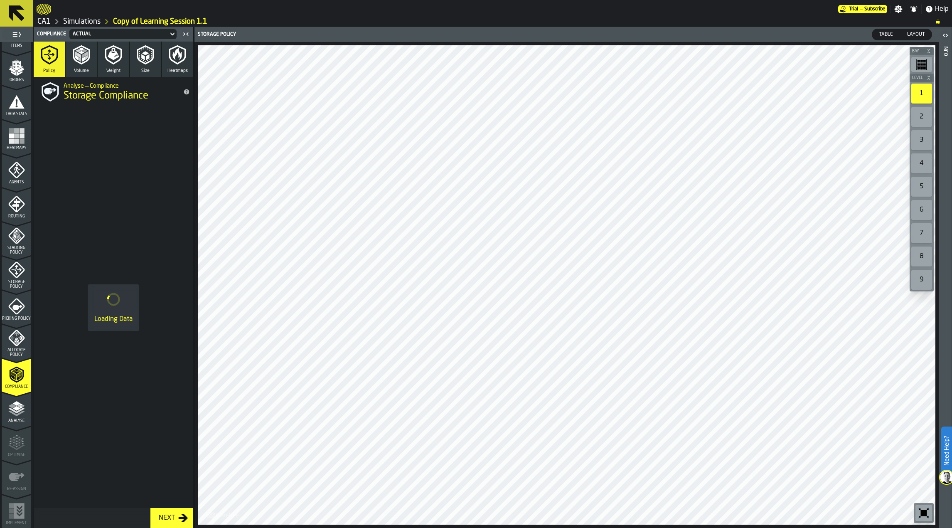
click at [11, 410] on polyline "menu Analyse" at bounding box center [16, 410] width 16 height 6
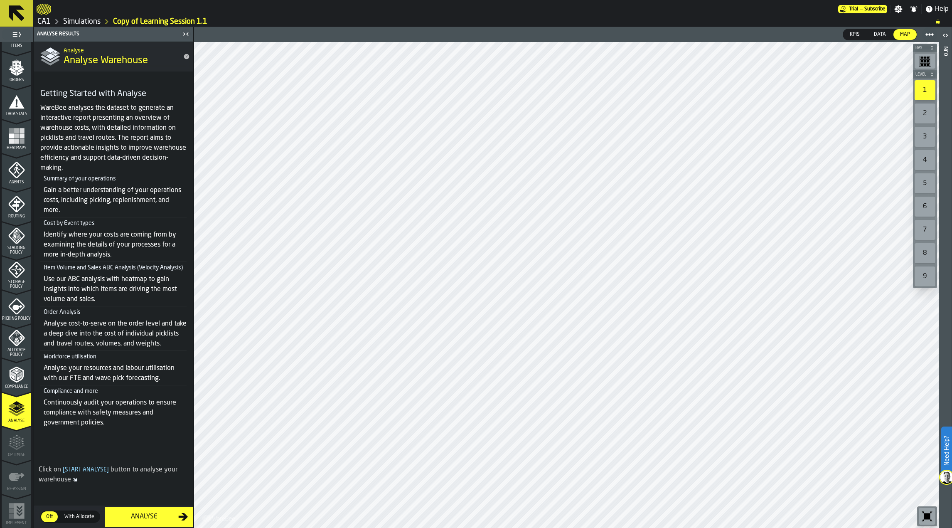
click at [170, 512] on div "Analyse" at bounding box center [144, 517] width 68 height 10
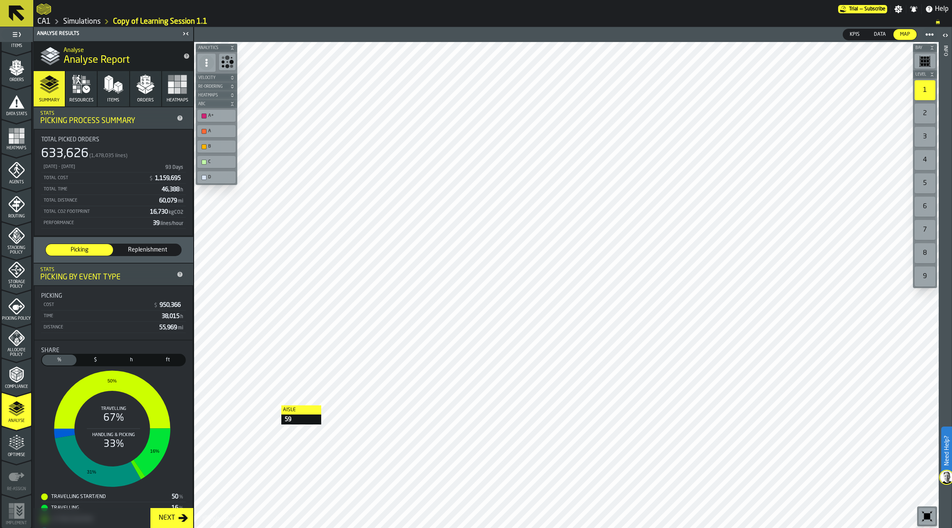
click at [27, 447] on div "Optimise" at bounding box center [17, 445] width 30 height 23
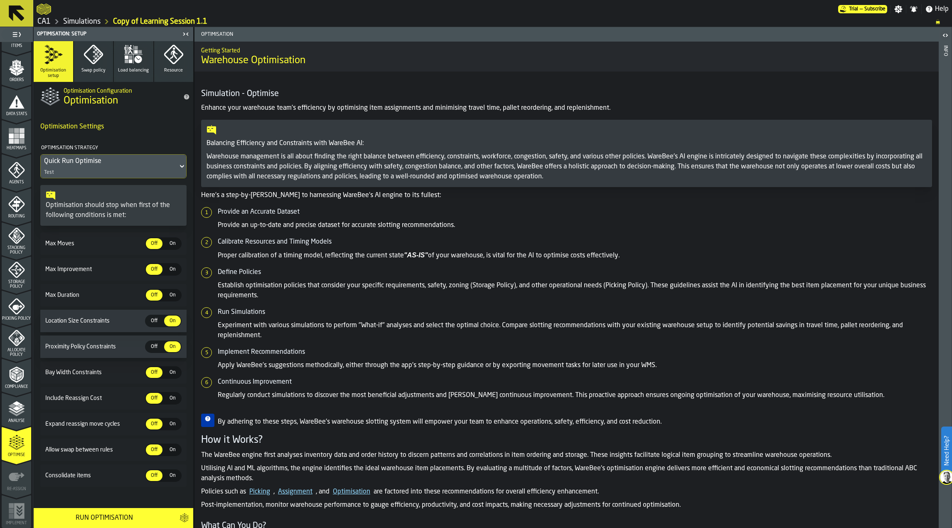
click at [175, 171] on div "Quick Run Optimise Test" at bounding box center [109, 166] width 137 height 23
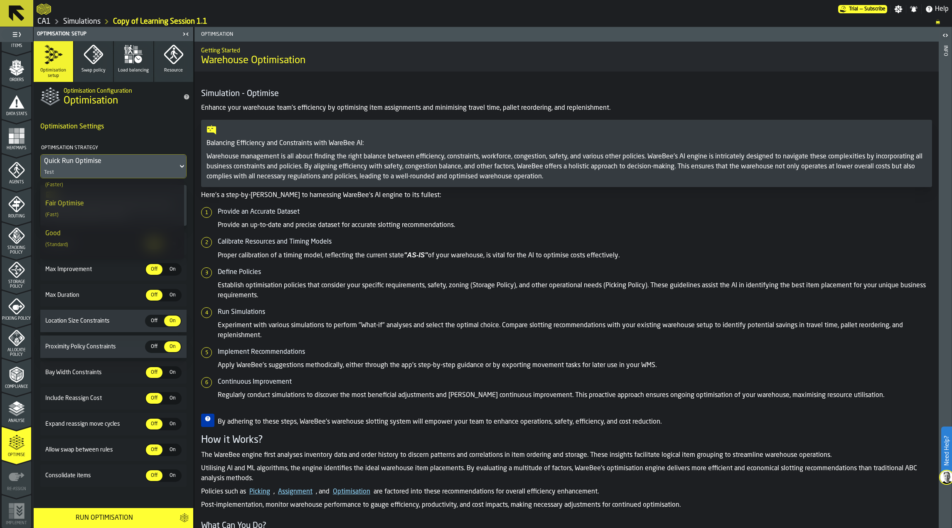
scroll to position [0, 0]
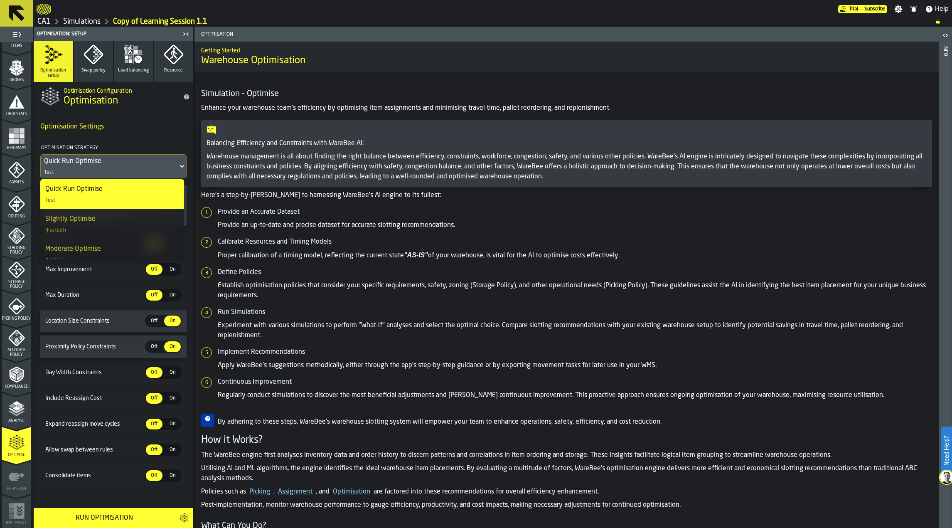
click at [125, 193] on div "Quick Run Optimise Test" at bounding box center [112, 194] width 134 height 20
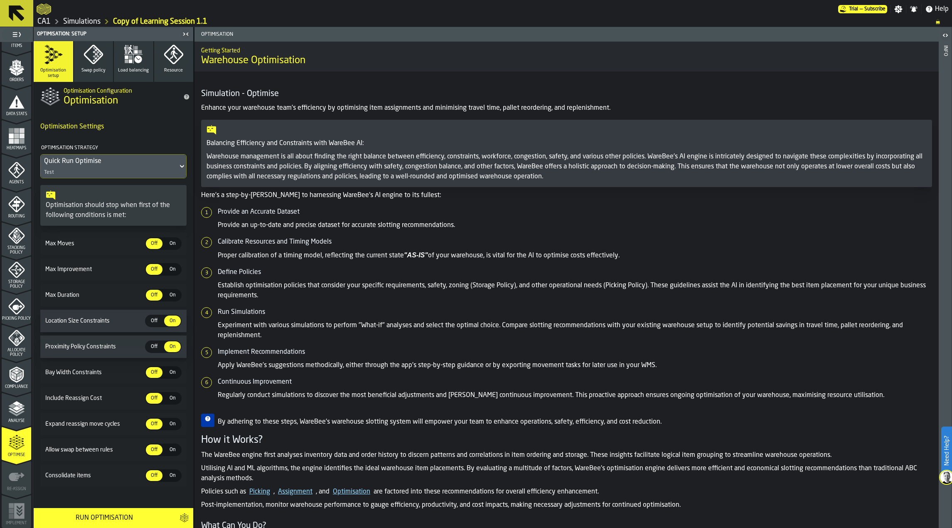
click at [179, 518] on button "button-" at bounding box center [184, 518] width 19 height 20
click at [122, 516] on div "Run Optimisation" at bounding box center [114, 518] width 150 height 10
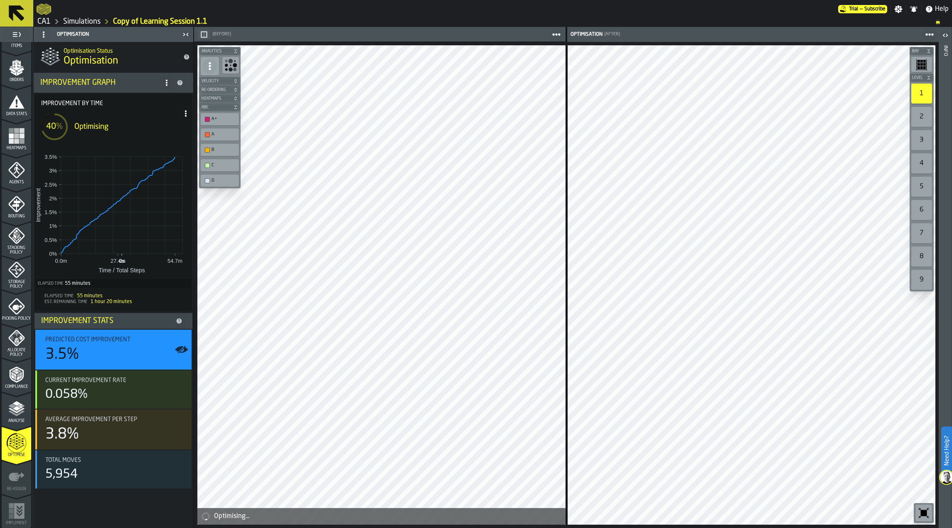
click at [19, 37] on icon "button-toggle-Toggle Full Menu" at bounding box center [17, 35] width 10 height 10
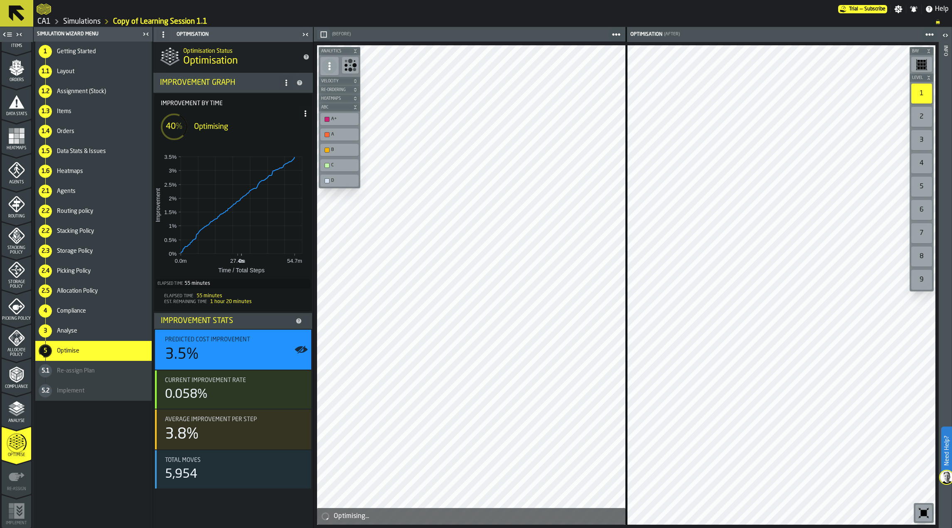
click at [10, 12] on icon at bounding box center [17, 13] width 16 height 16
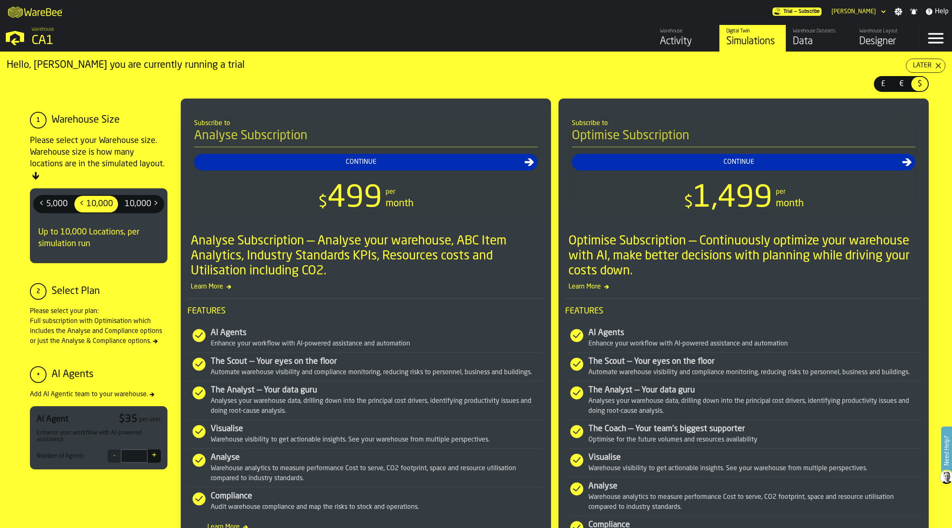
click at [803, 39] on div "Data" at bounding box center [819, 41] width 53 height 13
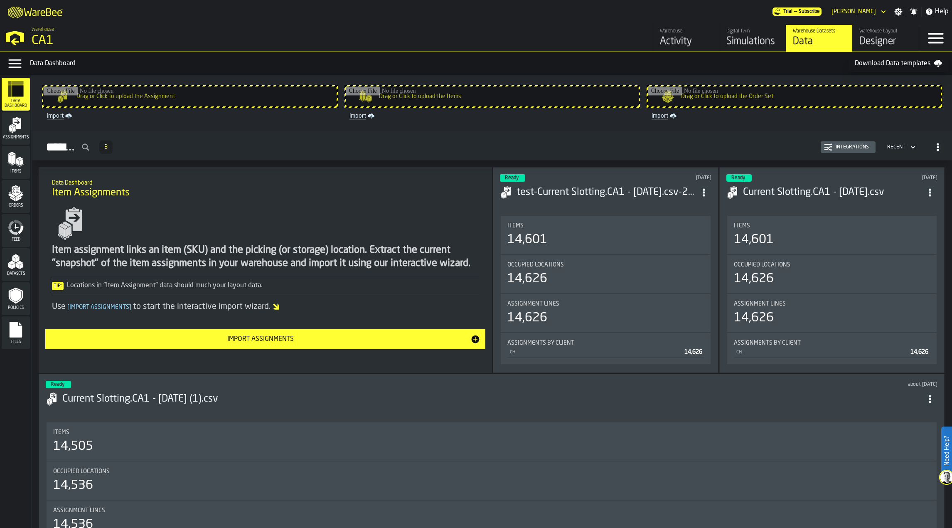
click at [836, 198] on div "Current Slotting.CA1 - 09.17.25.csv" at bounding box center [831, 192] width 211 height 15
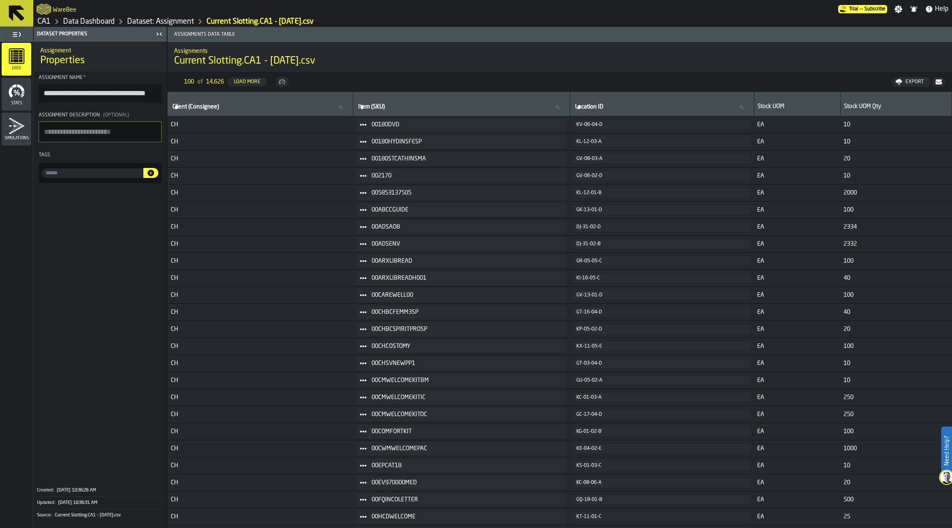
click at [936, 80] on icon "button-" at bounding box center [938, 81] width 6 height 5
